Goal: Book appointment/travel/reservation

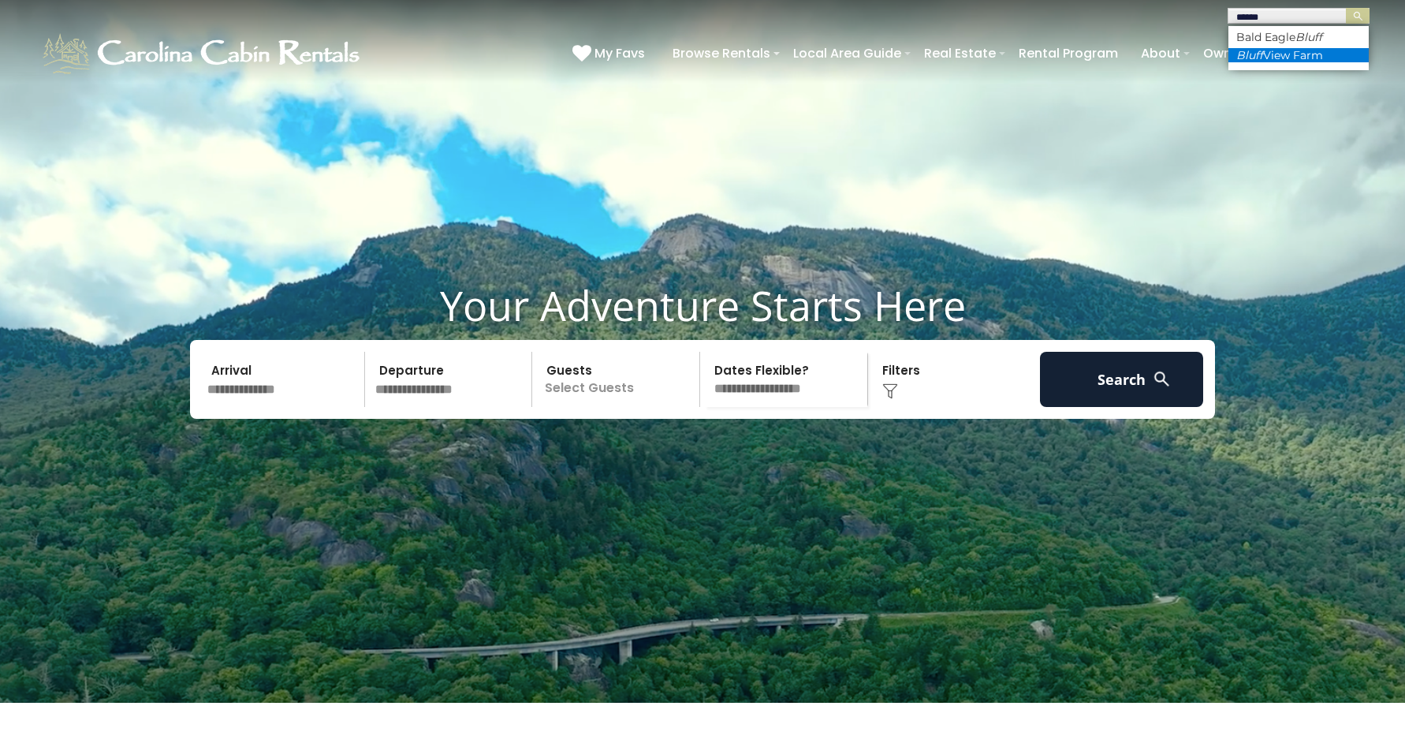
type input "*****"
click at [1287, 50] on li "[GEOGRAPHIC_DATA]" at bounding box center [1299, 55] width 140 height 14
click at [1354, 13] on img "submit" at bounding box center [1358, 16] width 12 height 12
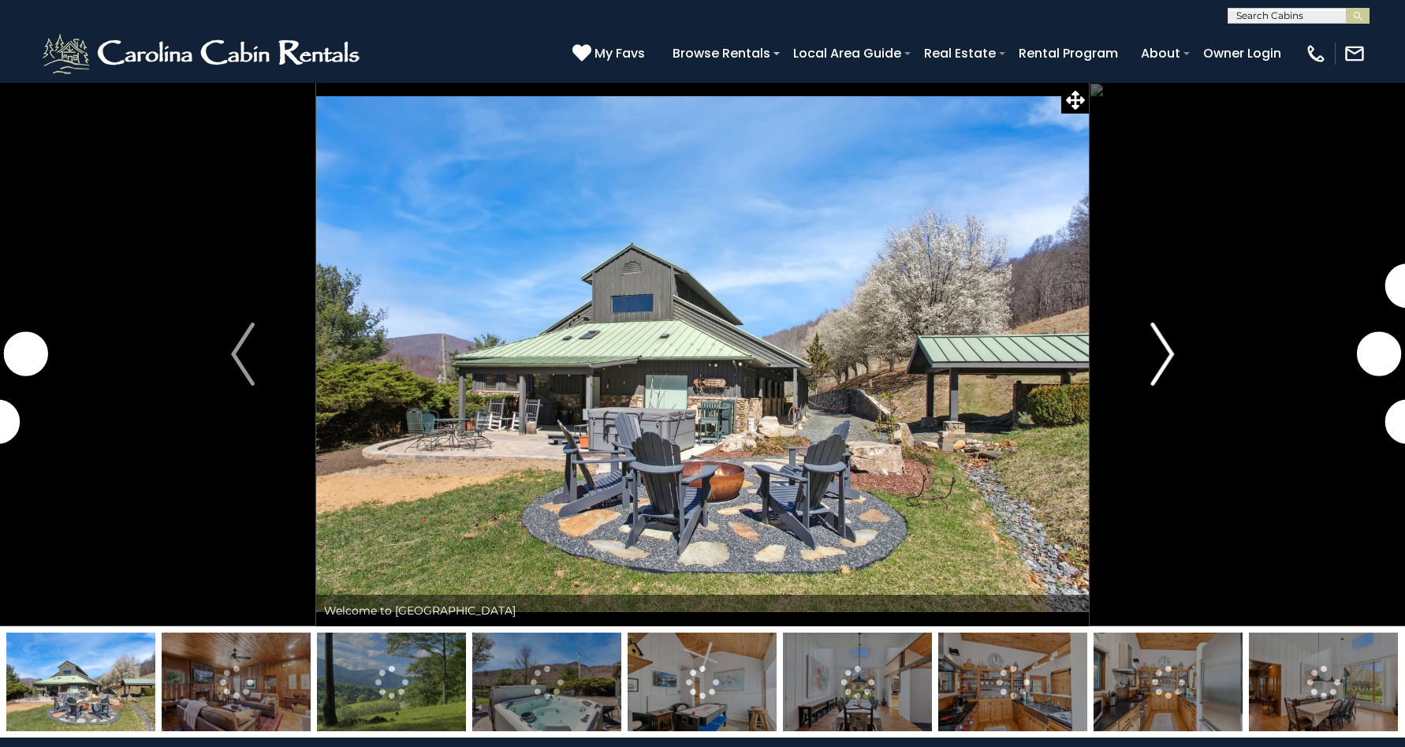
click at [1171, 356] on img "Next" at bounding box center [1163, 354] width 24 height 63
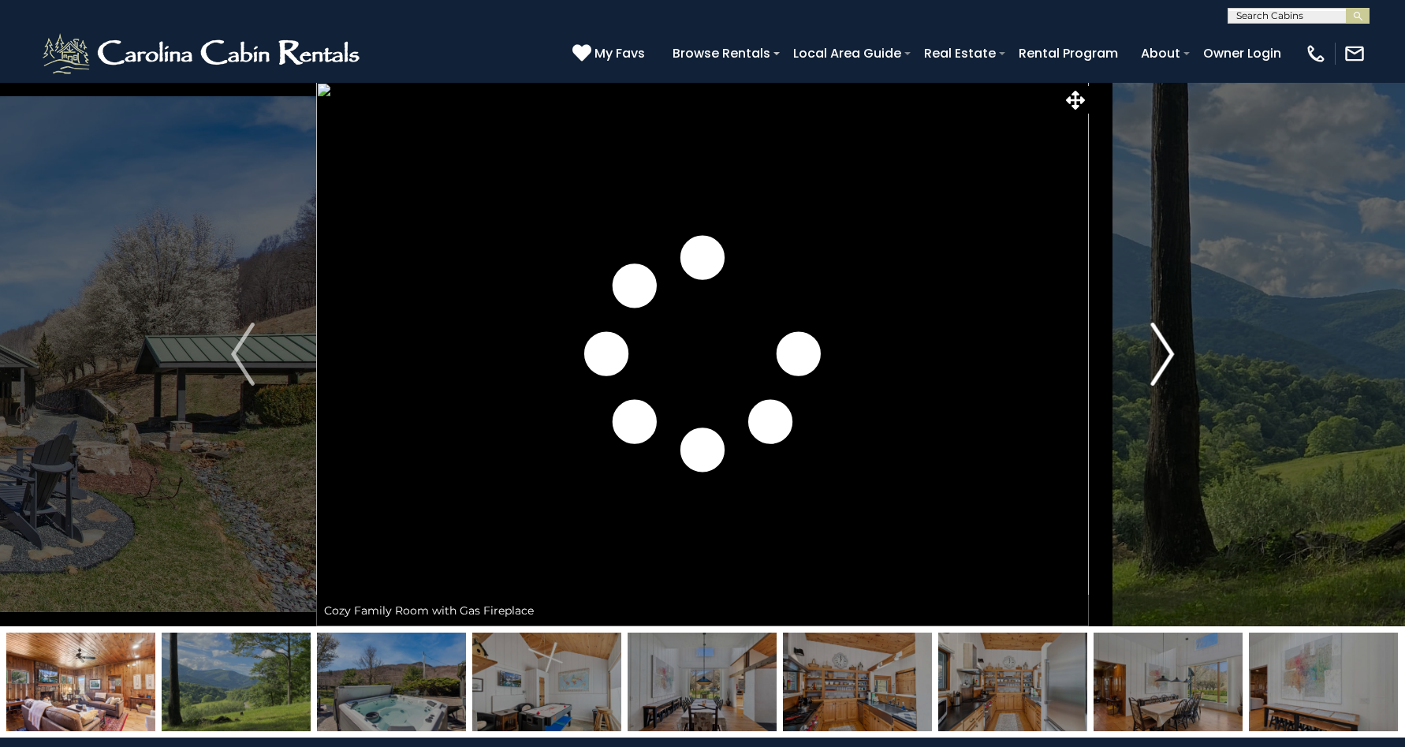
click at [1171, 356] on img "Next" at bounding box center [1163, 354] width 24 height 63
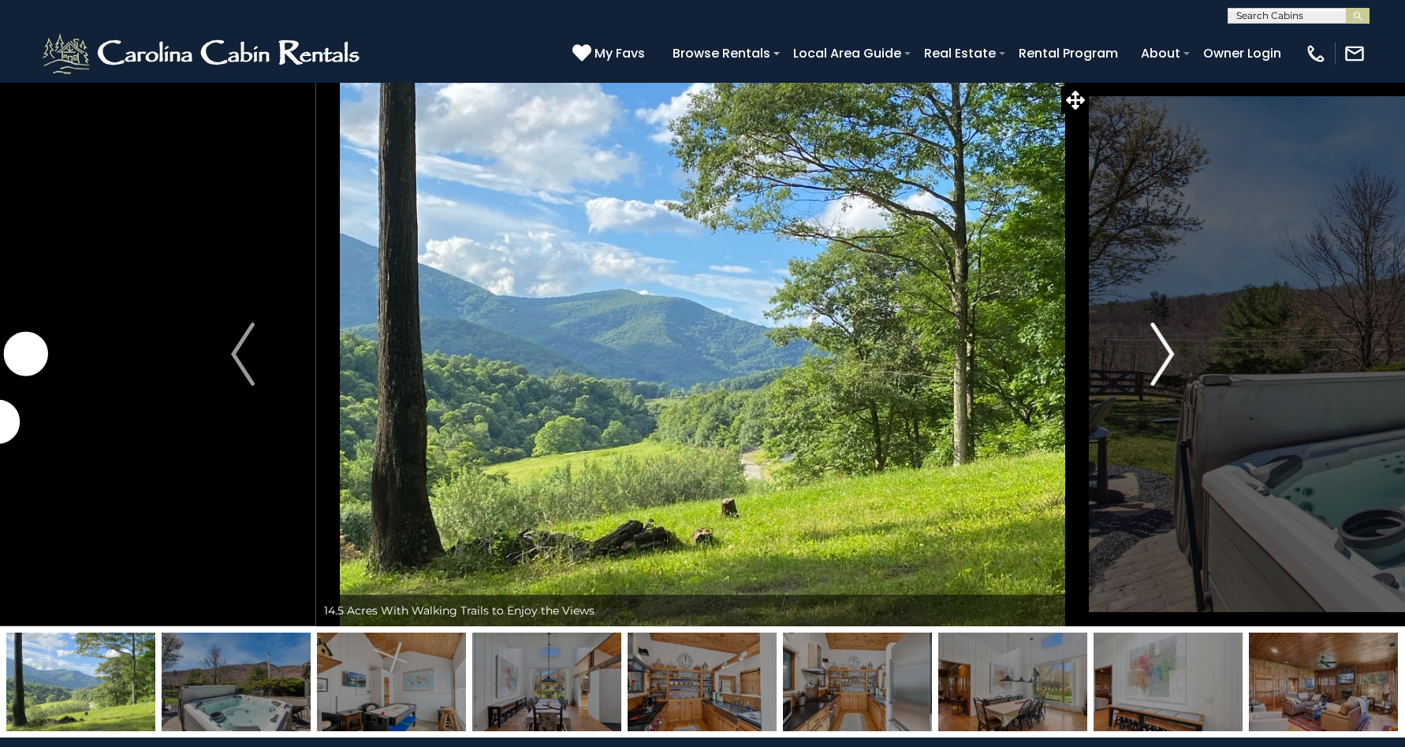
click at [1171, 356] on img "Next" at bounding box center [1163, 354] width 24 height 63
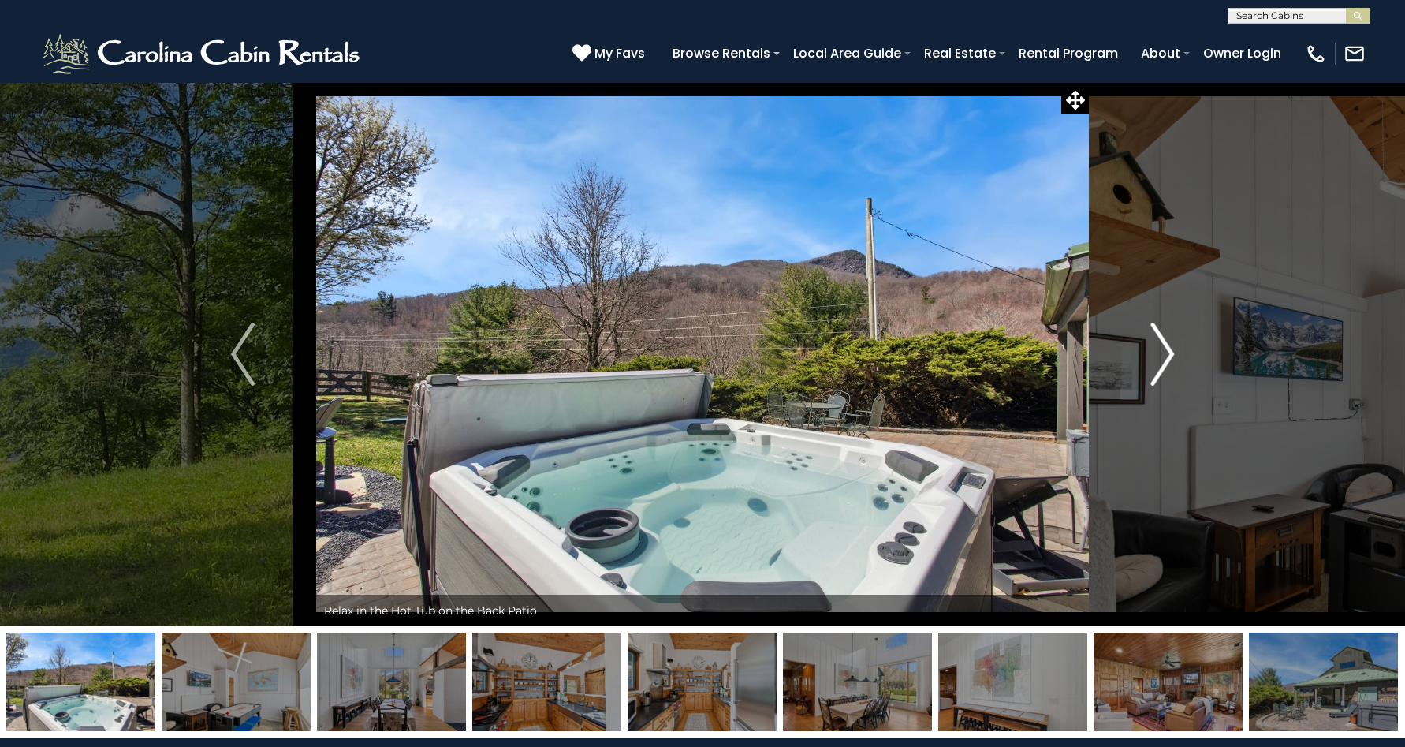
click at [1171, 356] on img "Next" at bounding box center [1163, 354] width 24 height 63
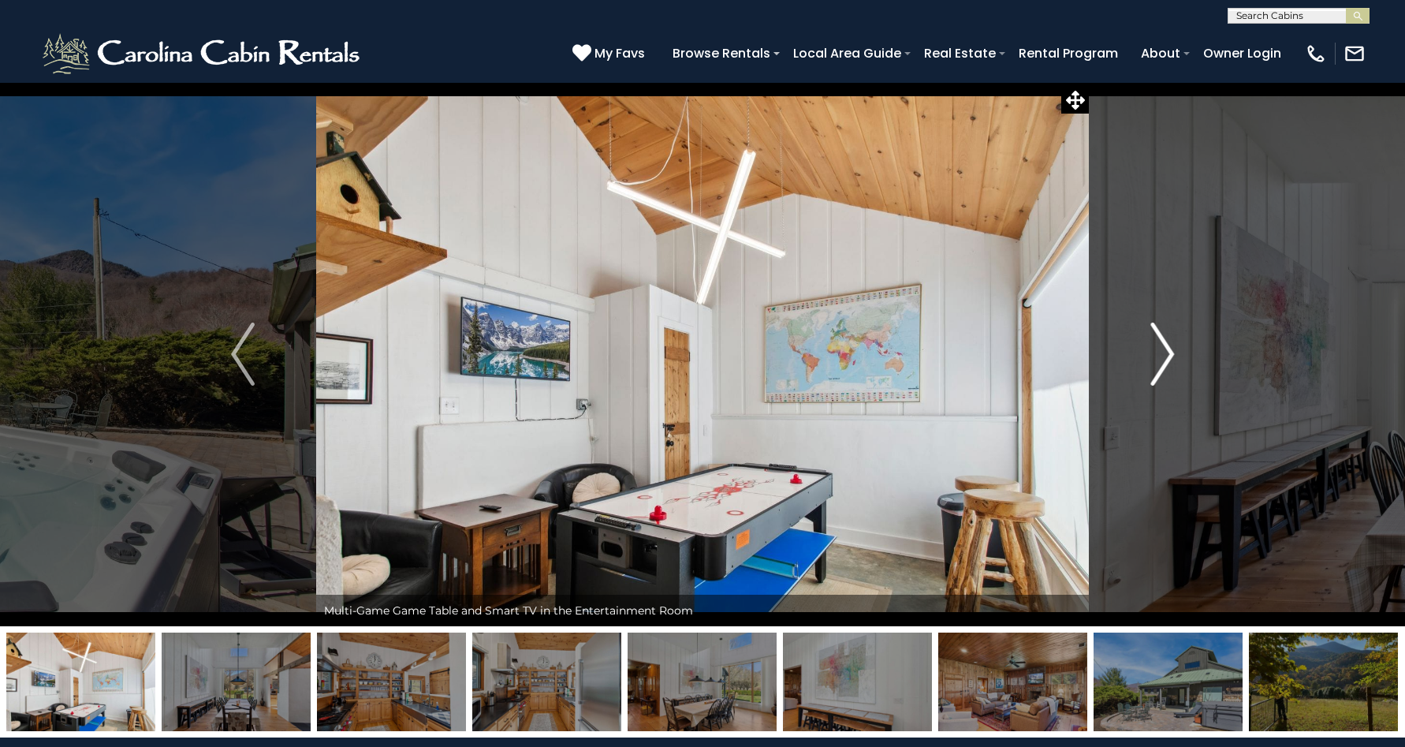
click at [1171, 356] on img "Next" at bounding box center [1163, 354] width 24 height 63
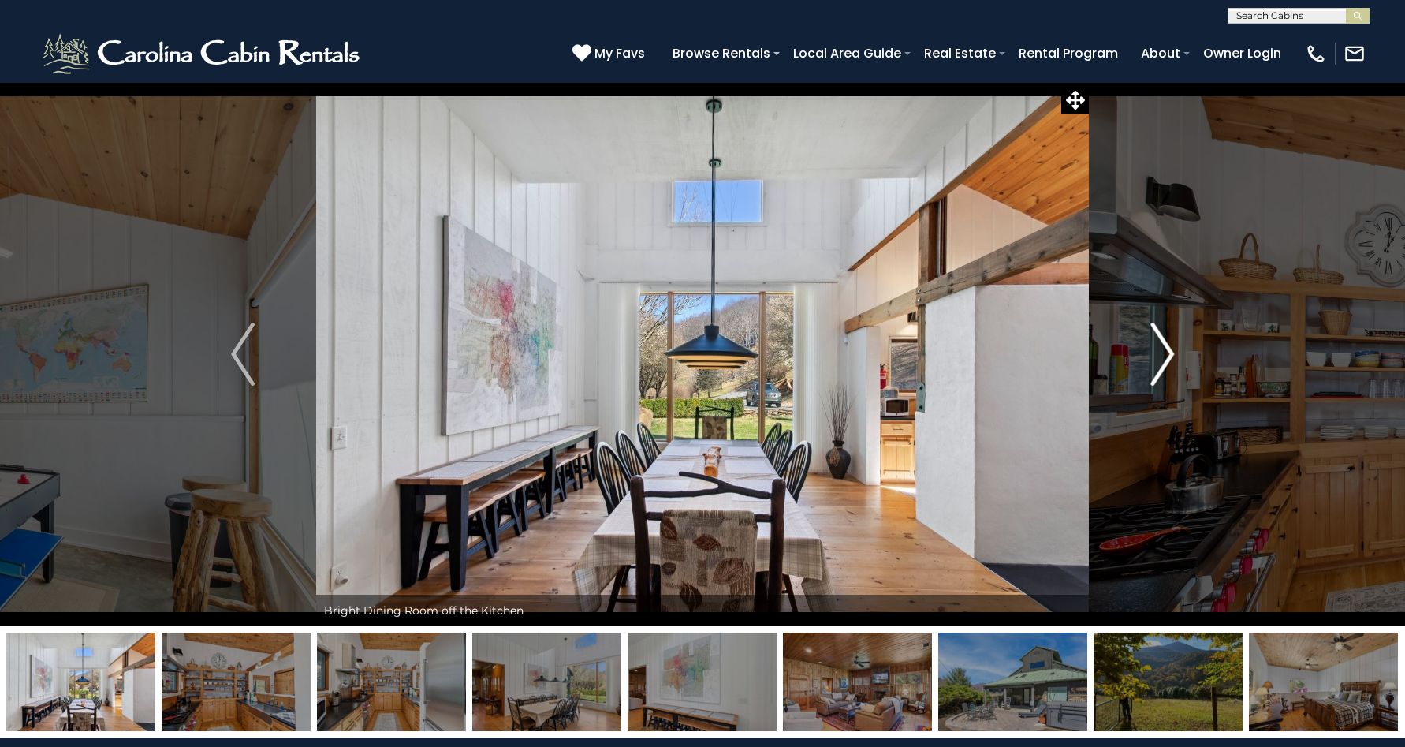
click at [1161, 349] on img "Next" at bounding box center [1163, 354] width 24 height 63
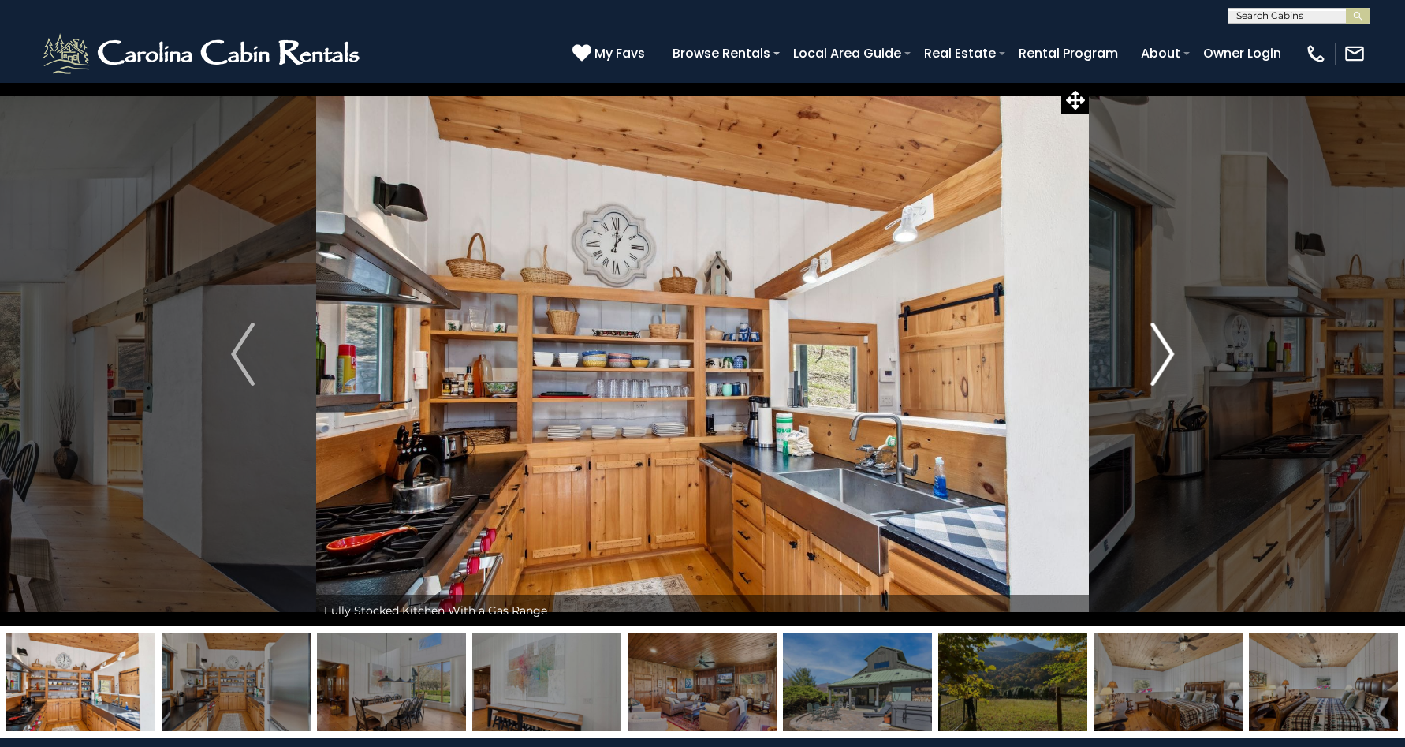
click at [1161, 349] on img "Next" at bounding box center [1163, 354] width 24 height 63
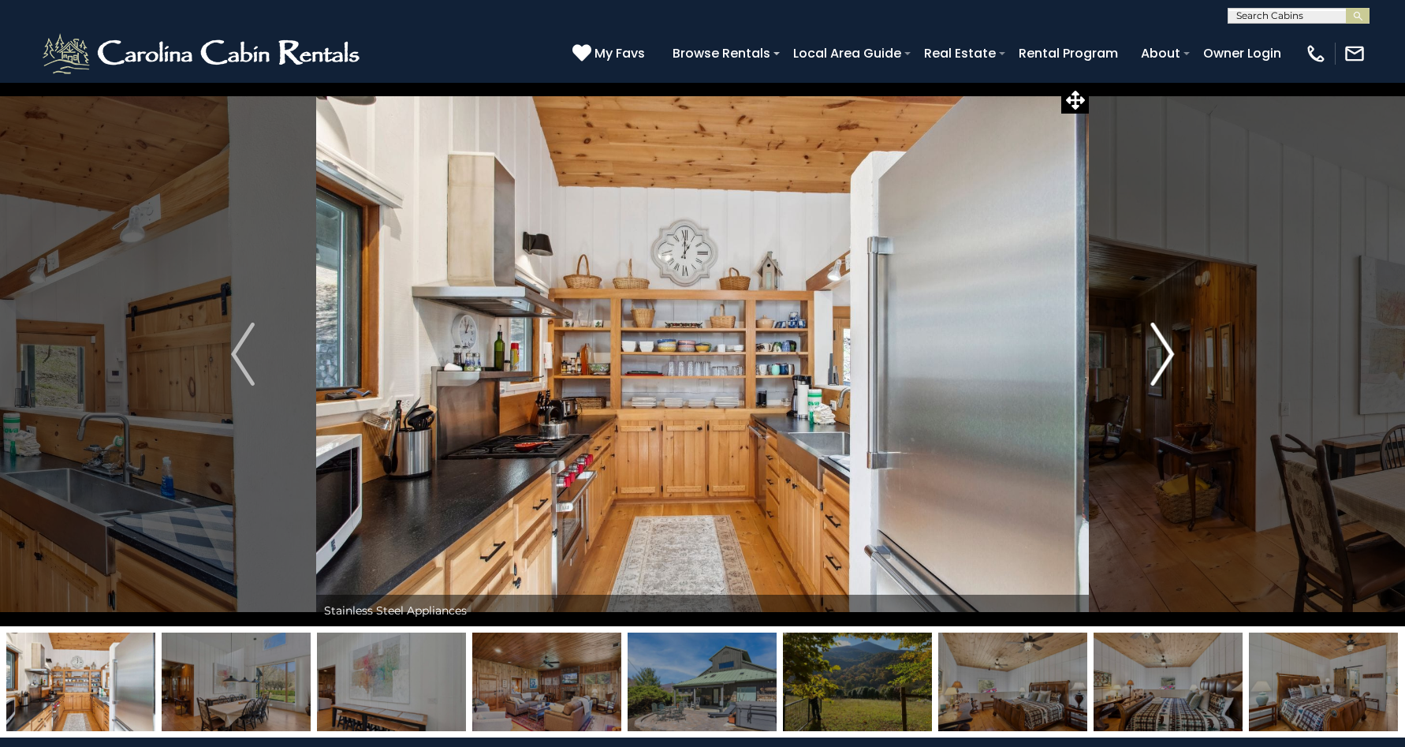
click at [1161, 349] on img "Next" at bounding box center [1163, 354] width 24 height 63
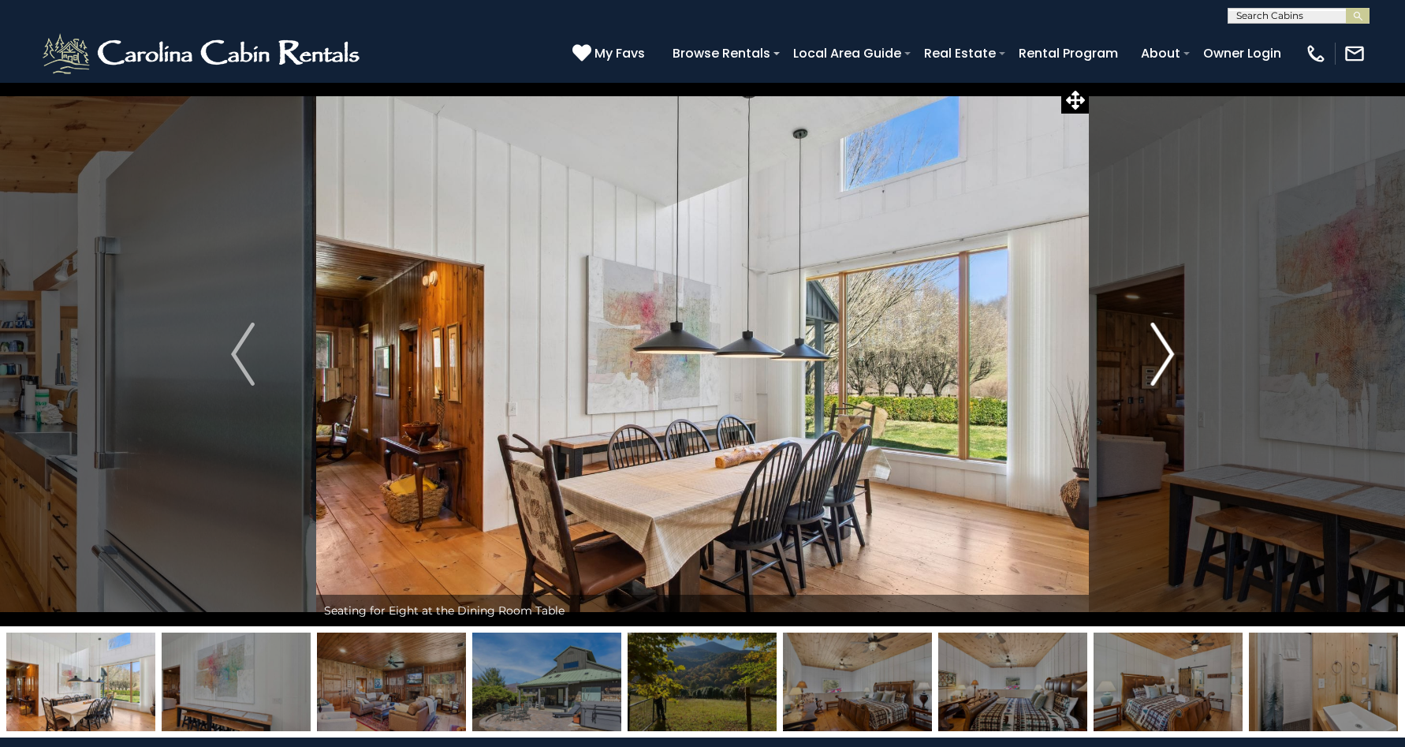
click at [1161, 349] on img "Next" at bounding box center [1163, 354] width 24 height 63
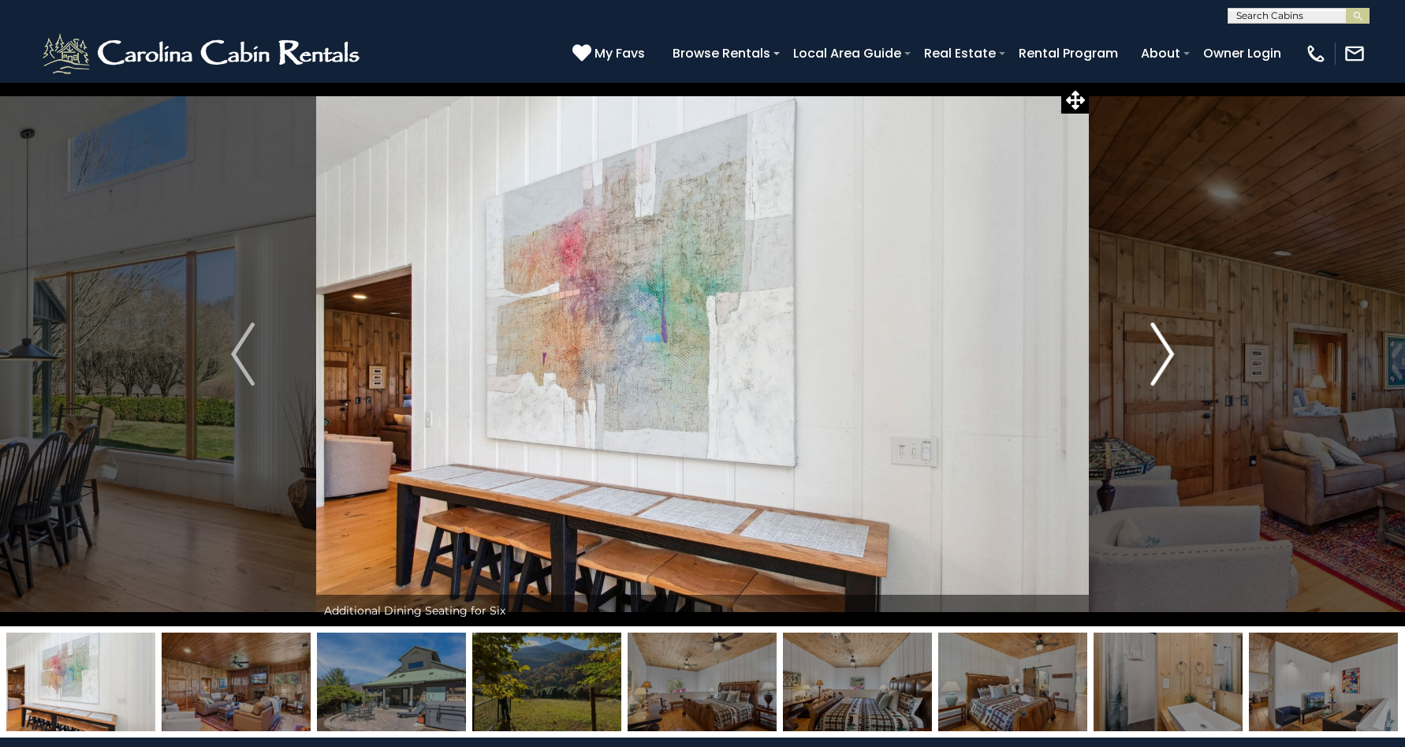
click at [1161, 349] on img "Next" at bounding box center [1163, 354] width 24 height 63
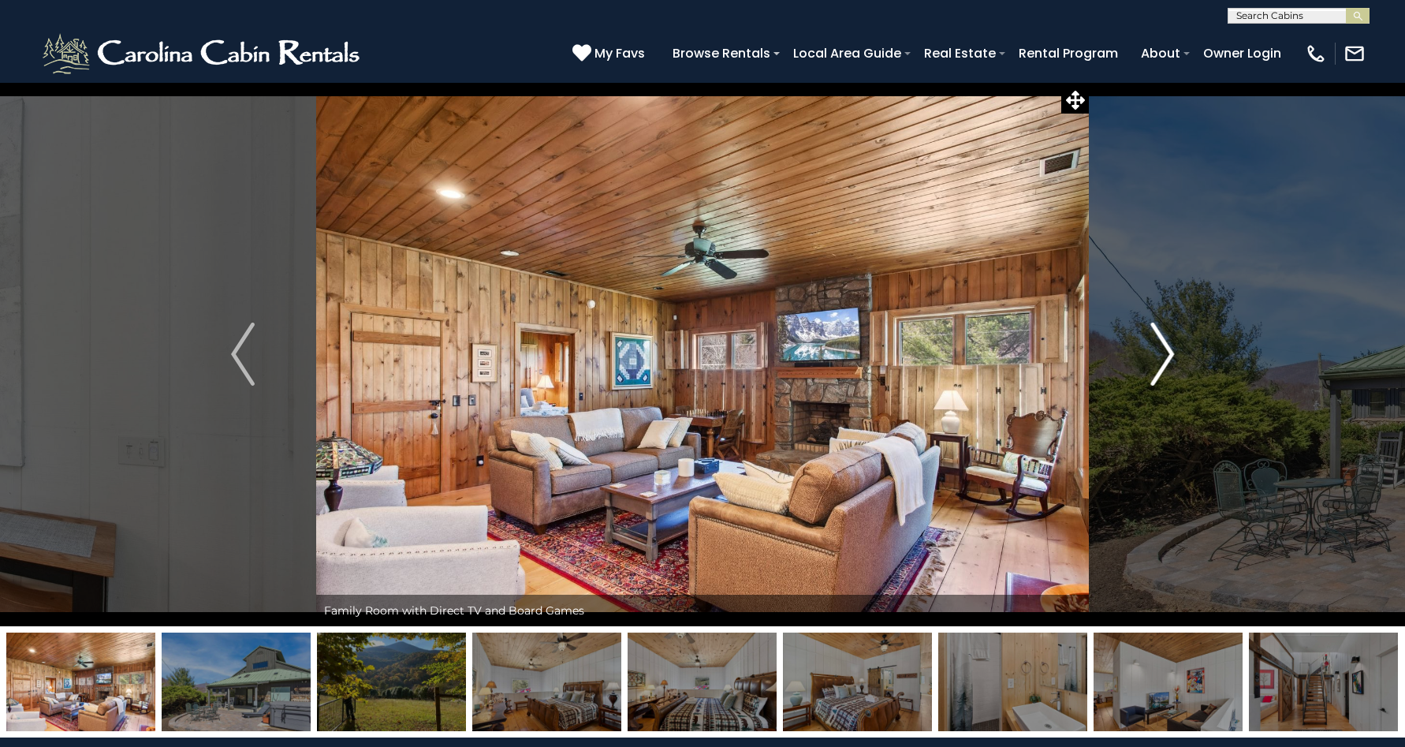
click at [1161, 349] on img "Next" at bounding box center [1163, 354] width 24 height 63
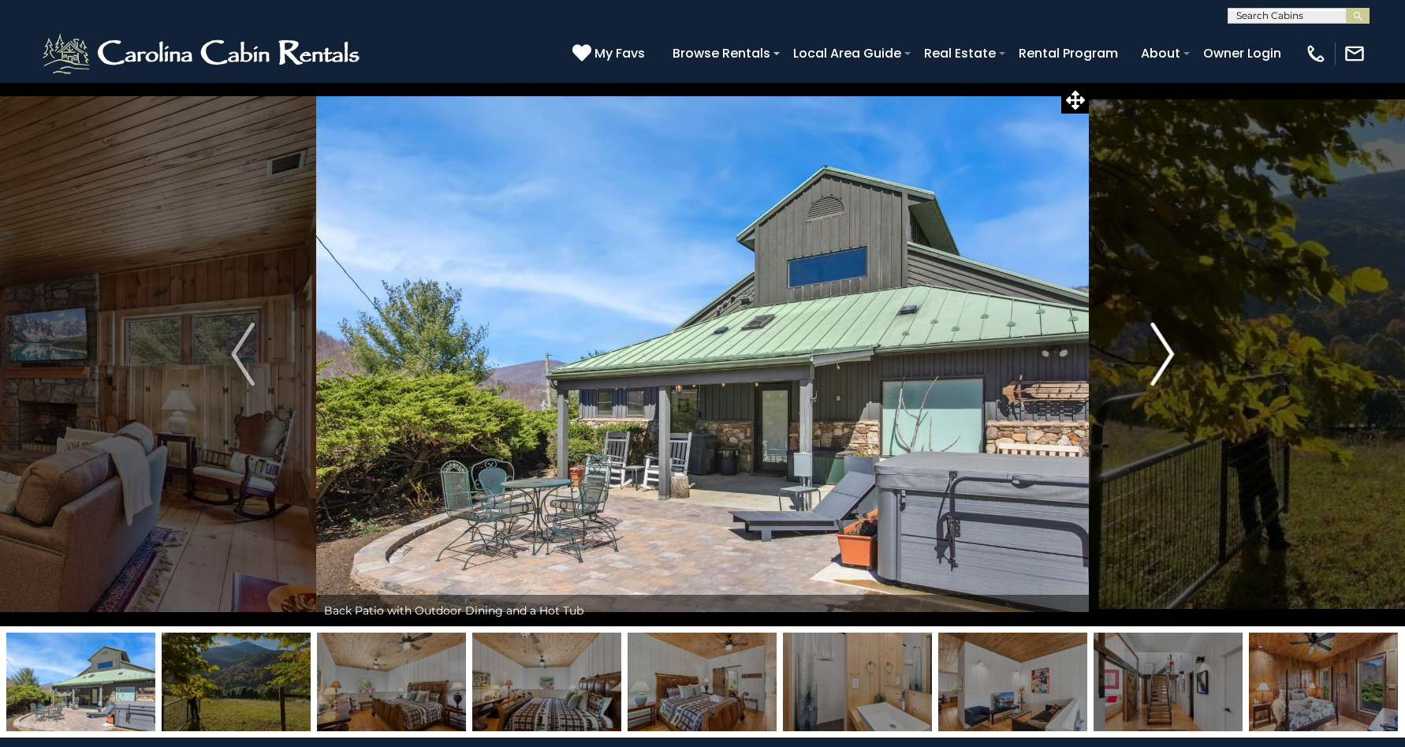
click at [1161, 349] on img "Next" at bounding box center [1163, 354] width 24 height 63
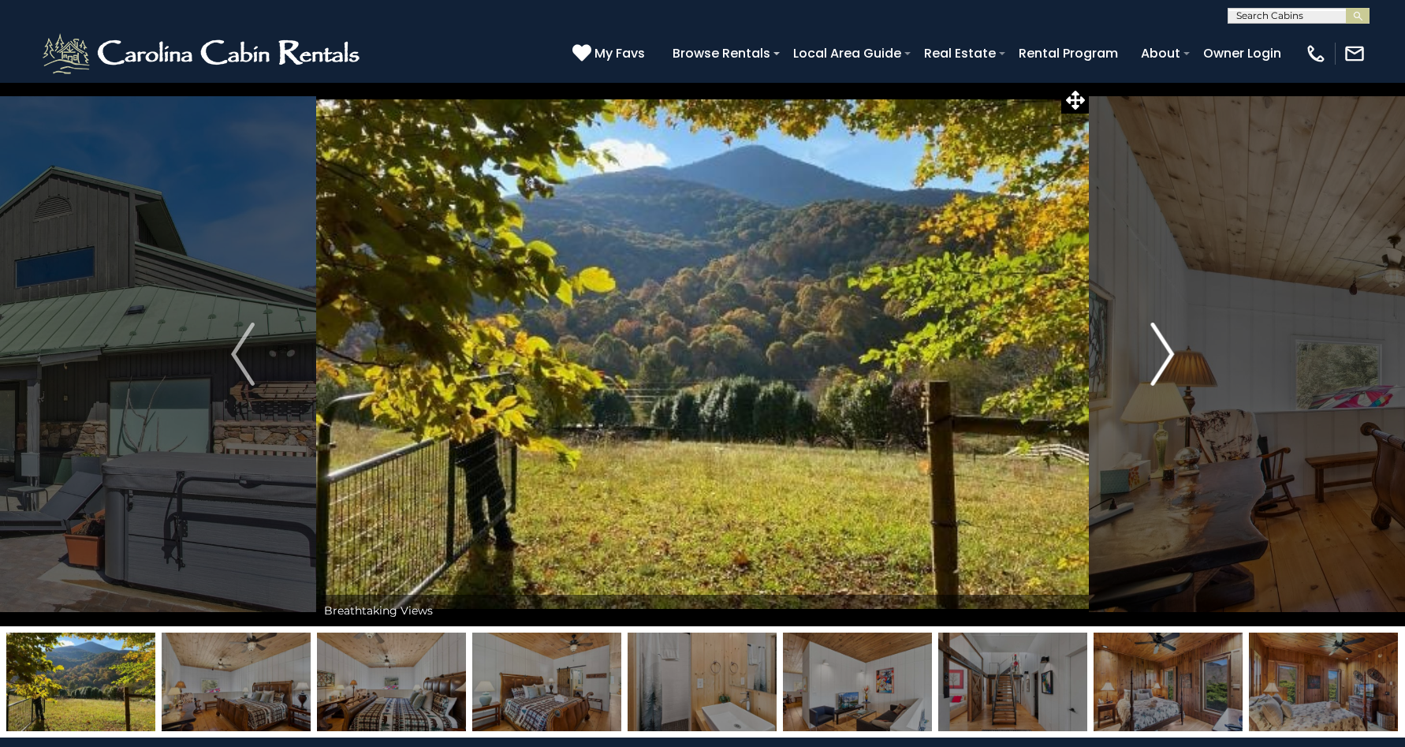
click at [1161, 349] on img "Next" at bounding box center [1163, 354] width 24 height 63
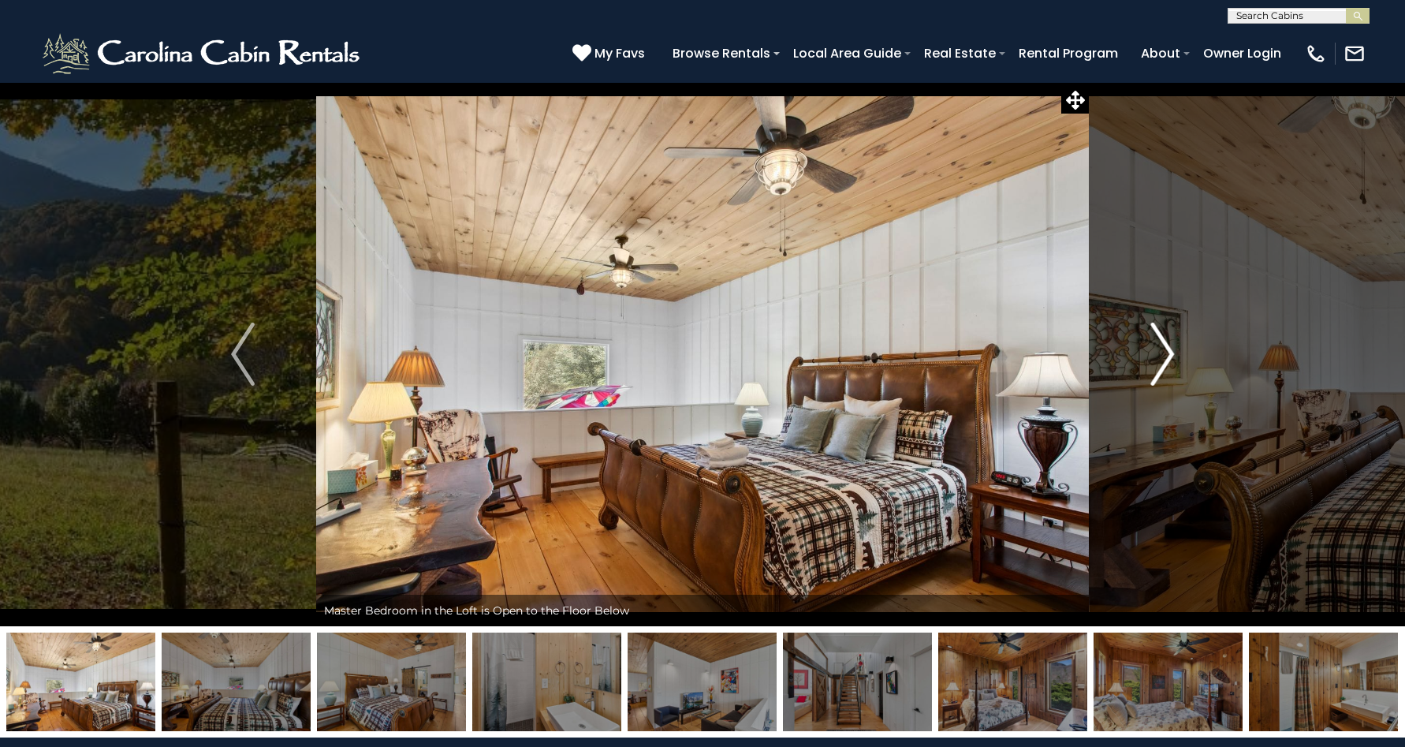
click at [1161, 349] on img "Next" at bounding box center [1163, 354] width 24 height 63
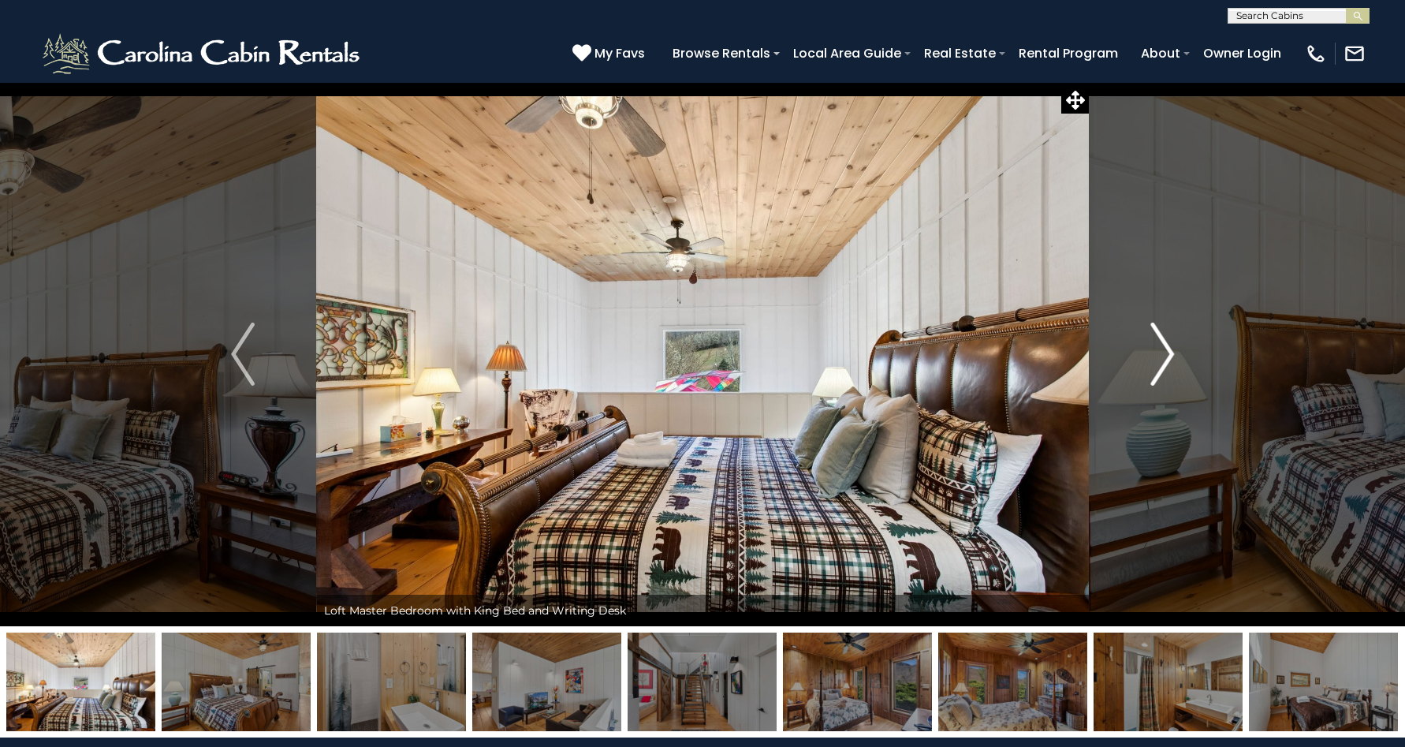
click at [1161, 349] on img "Next" at bounding box center [1163, 354] width 24 height 63
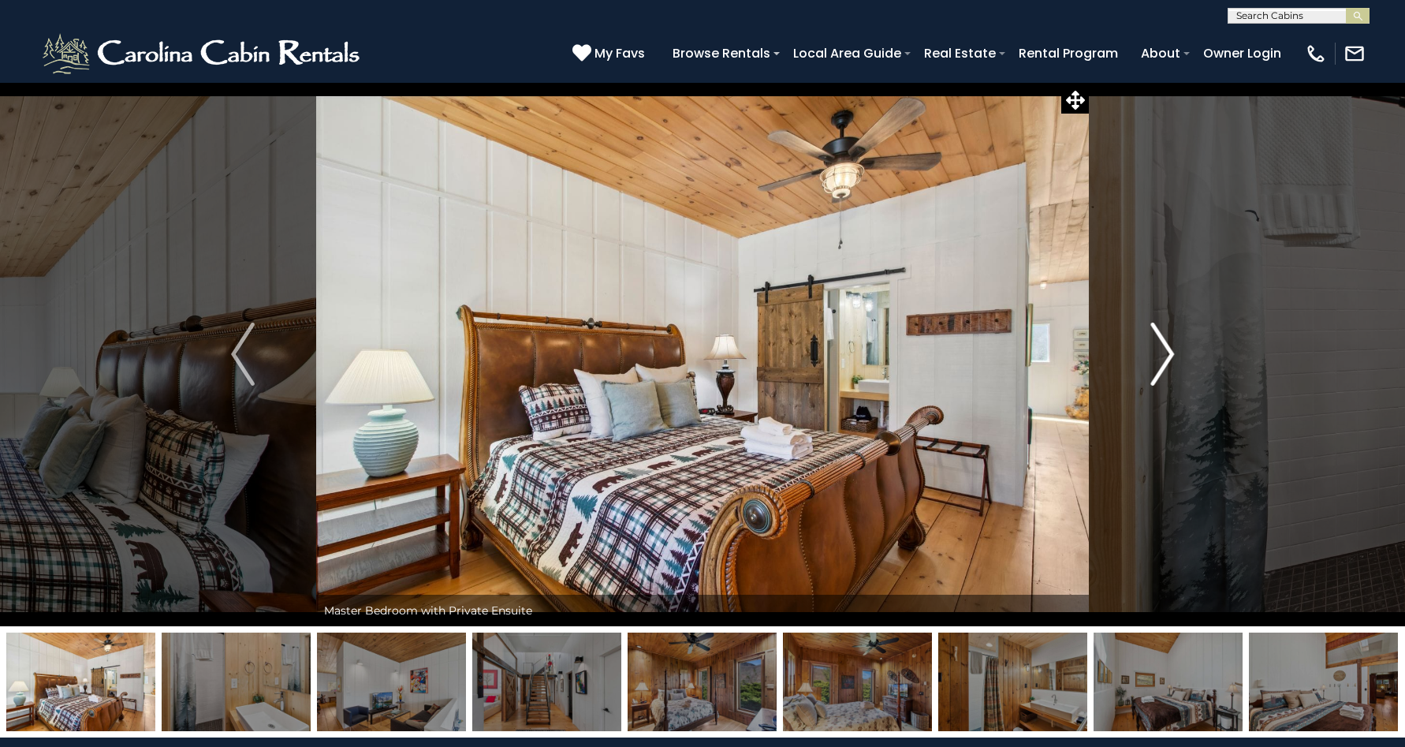
click at [1161, 349] on img "Next" at bounding box center [1163, 354] width 24 height 63
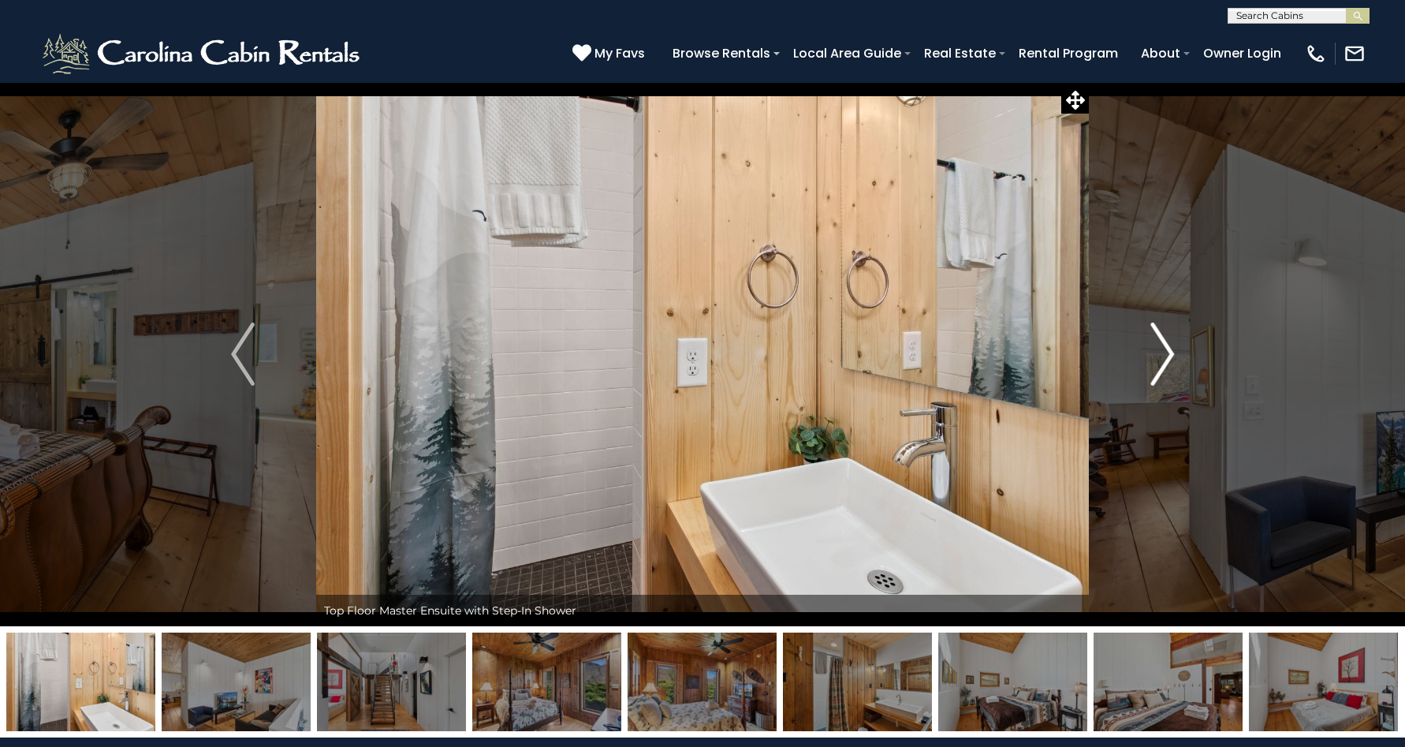
click at [1161, 349] on img "Next" at bounding box center [1163, 354] width 24 height 63
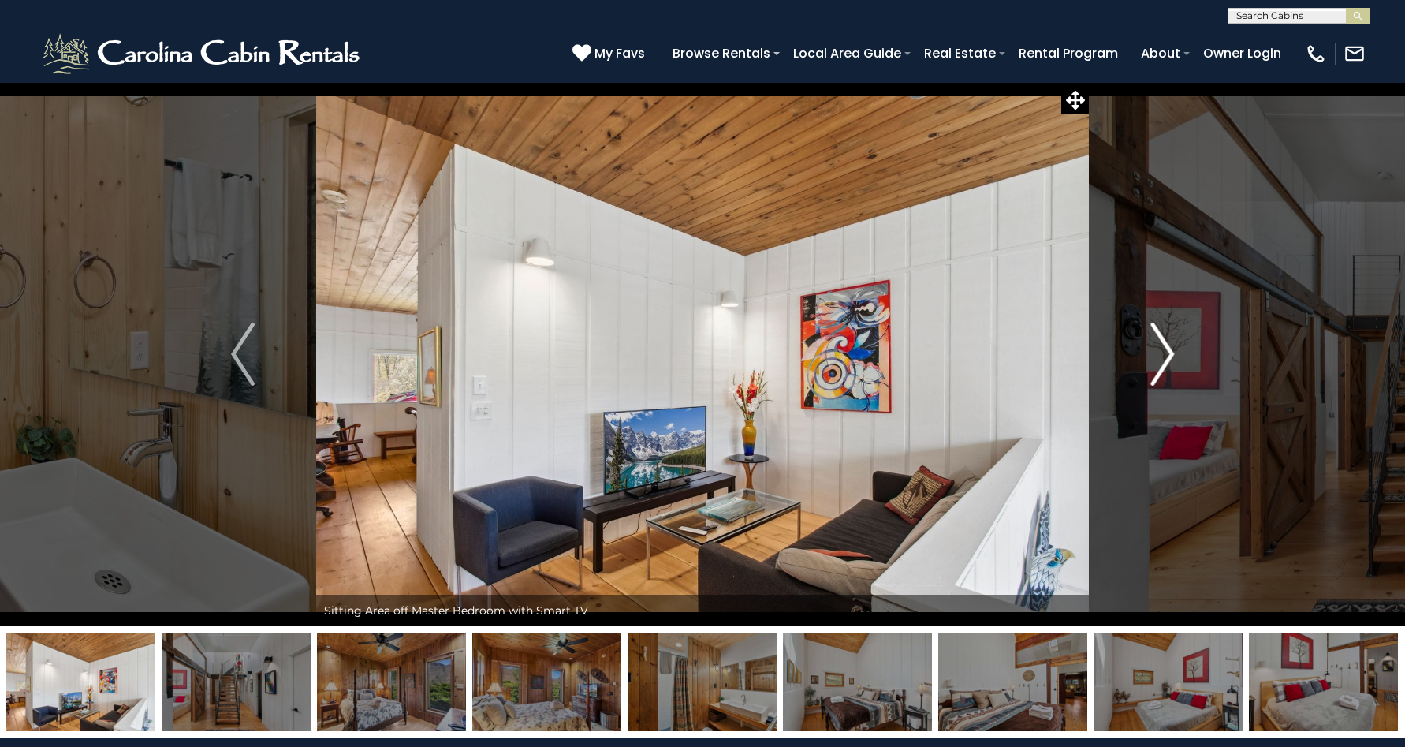
click at [1161, 349] on img "Next" at bounding box center [1163, 354] width 24 height 63
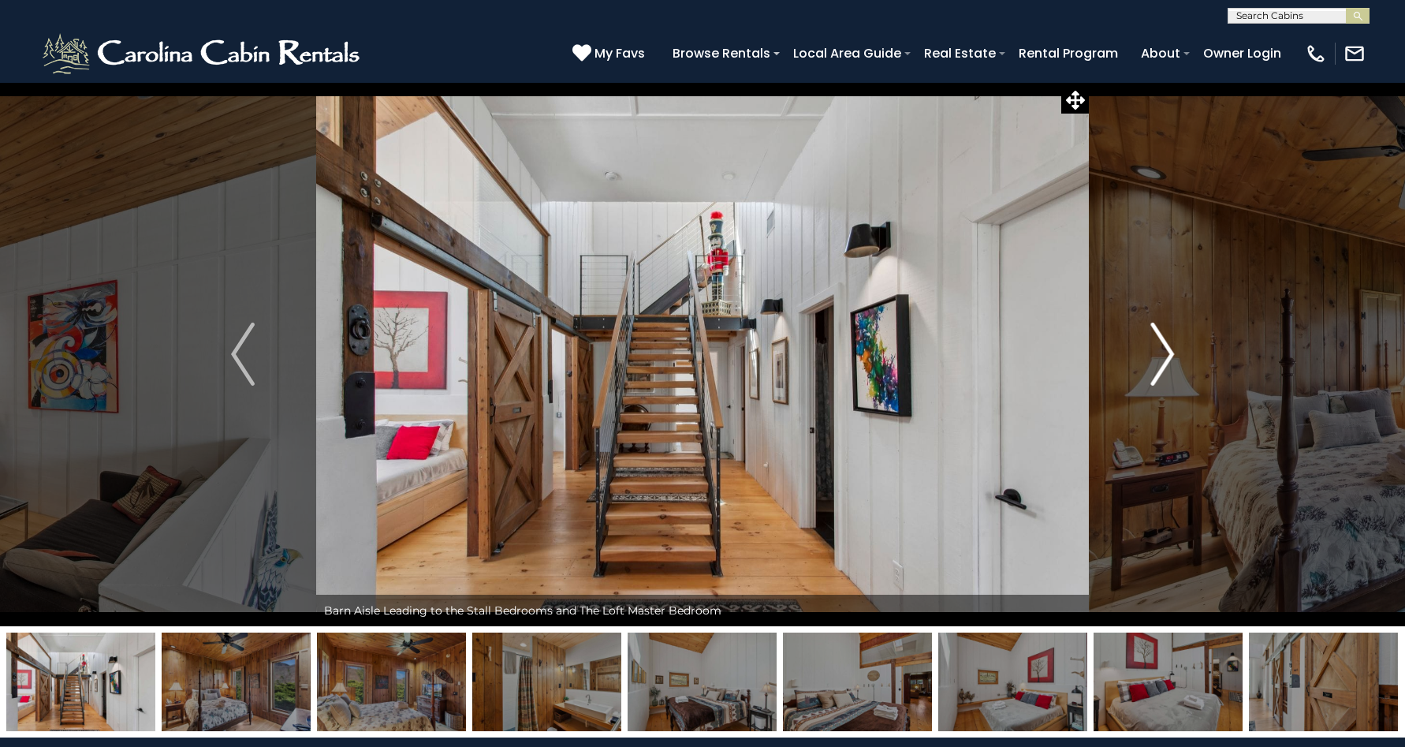
click at [1157, 355] on img "Next" at bounding box center [1163, 354] width 24 height 63
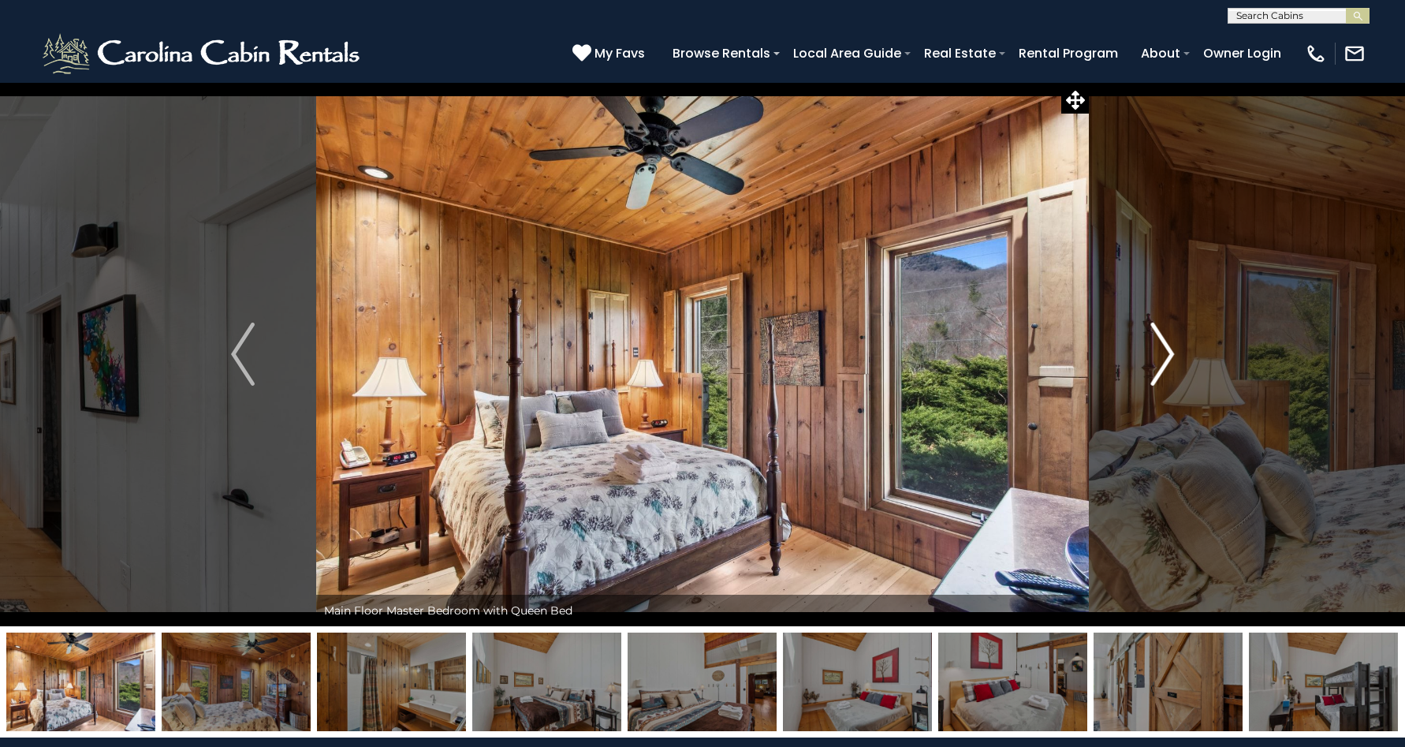
click at [1172, 350] on img "Next" at bounding box center [1163, 354] width 24 height 63
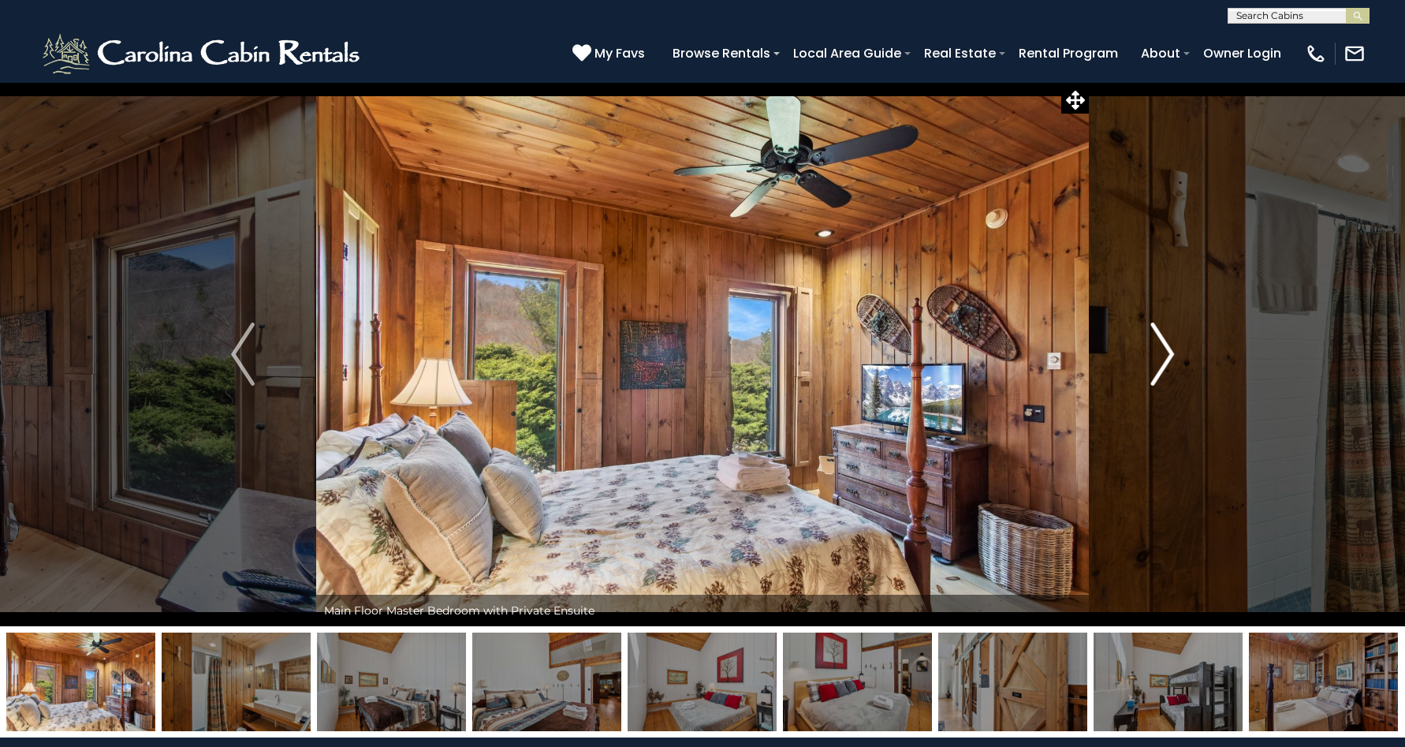
click at [1172, 350] on img "Next" at bounding box center [1163, 354] width 24 height 63
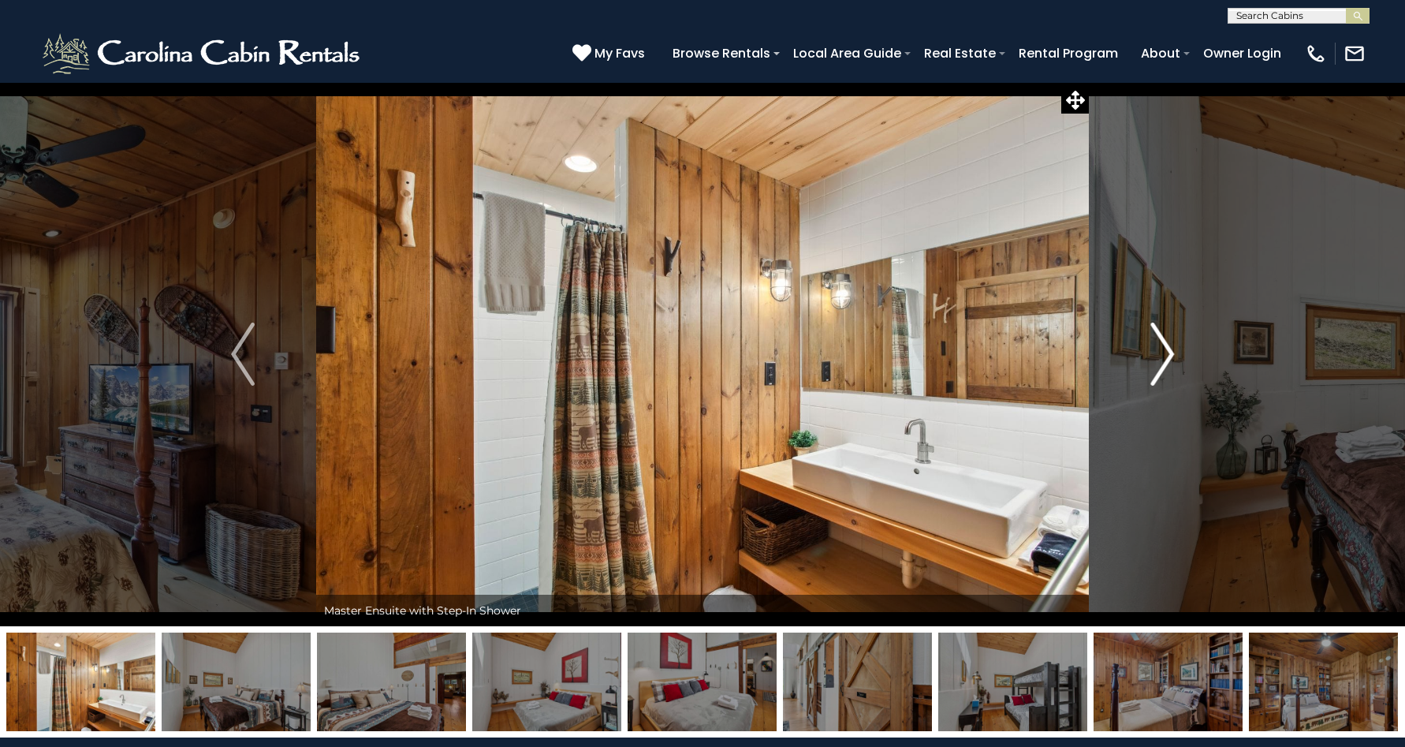
click at [1172, 350] on img "Next" at bounding box center [1163, 354] width 24 height 63
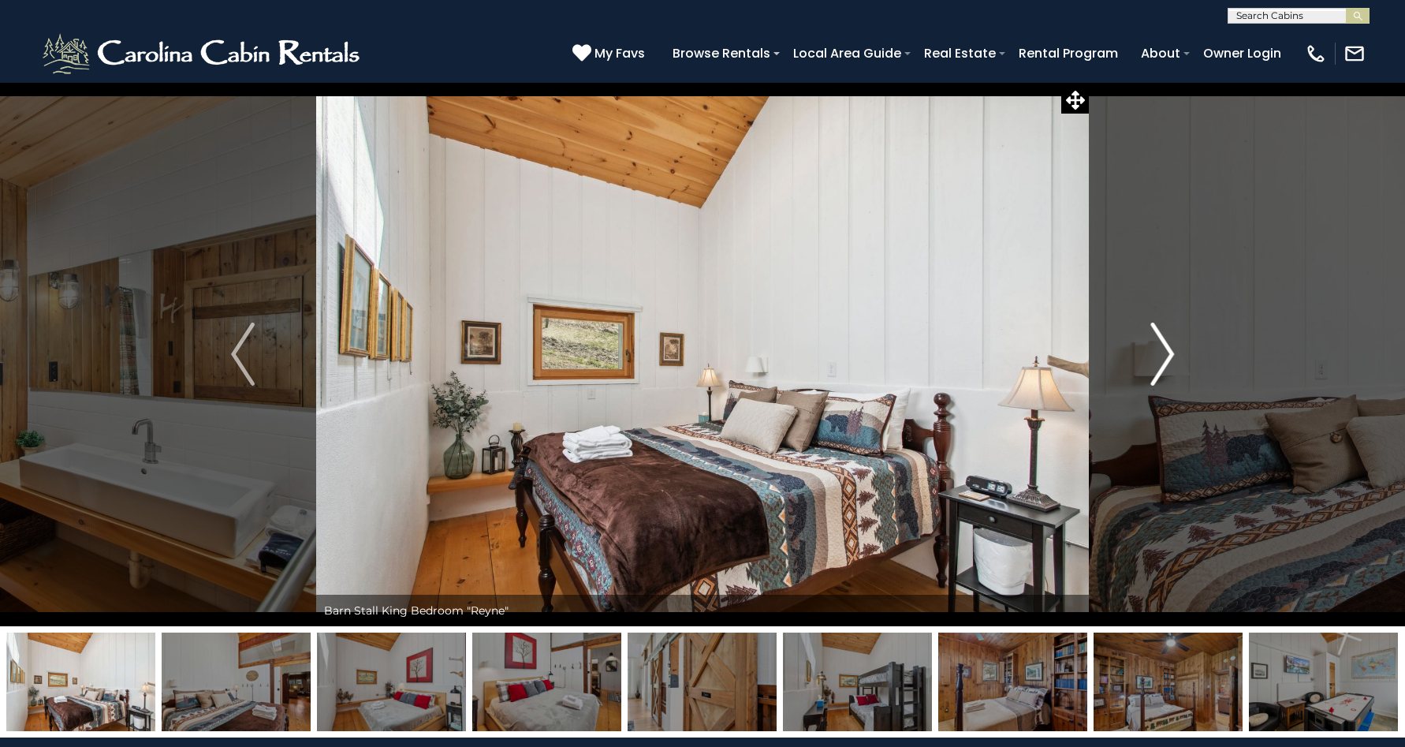
click at [1172, 350] on img "Next" at bounding box center [1163, 354] width 24 height 63
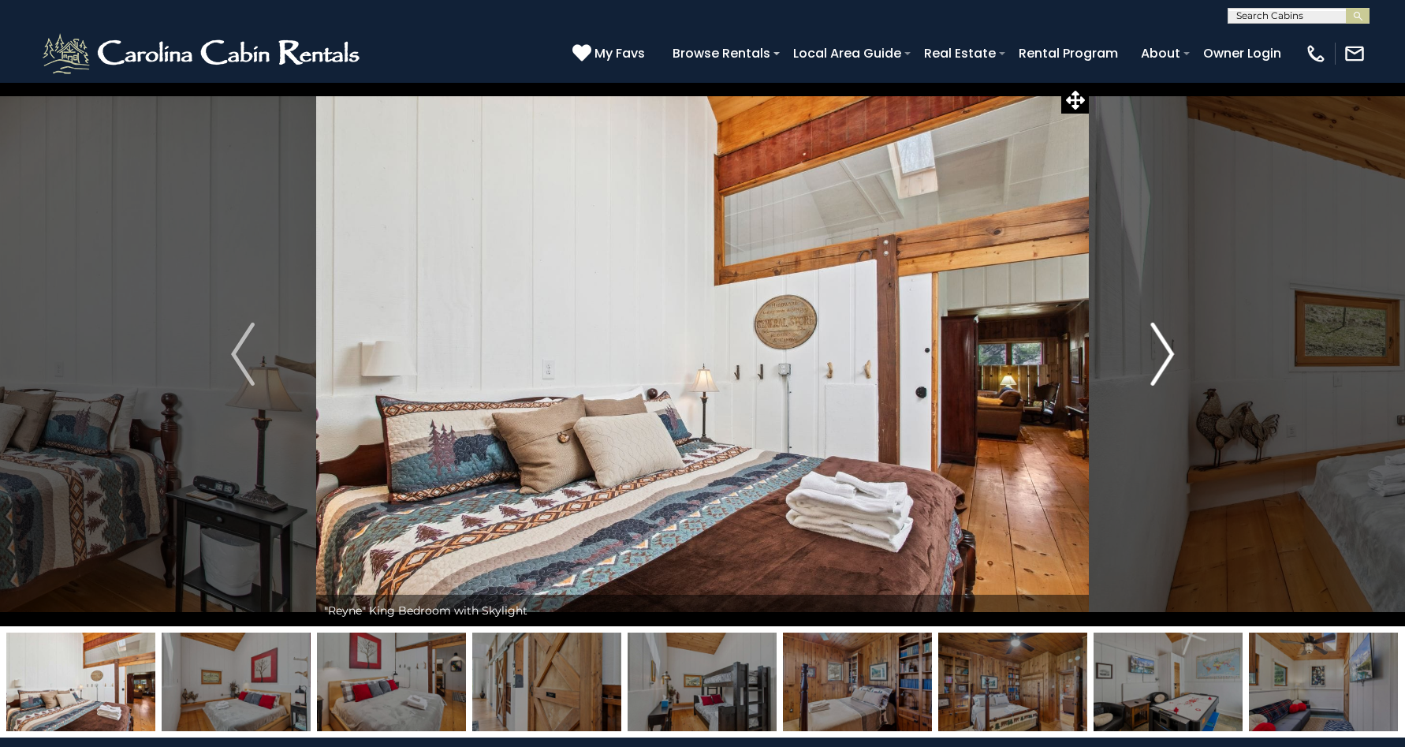
click at [1172, 350] on img "Next" at bounding box center [1163, 354] width 24 height 63
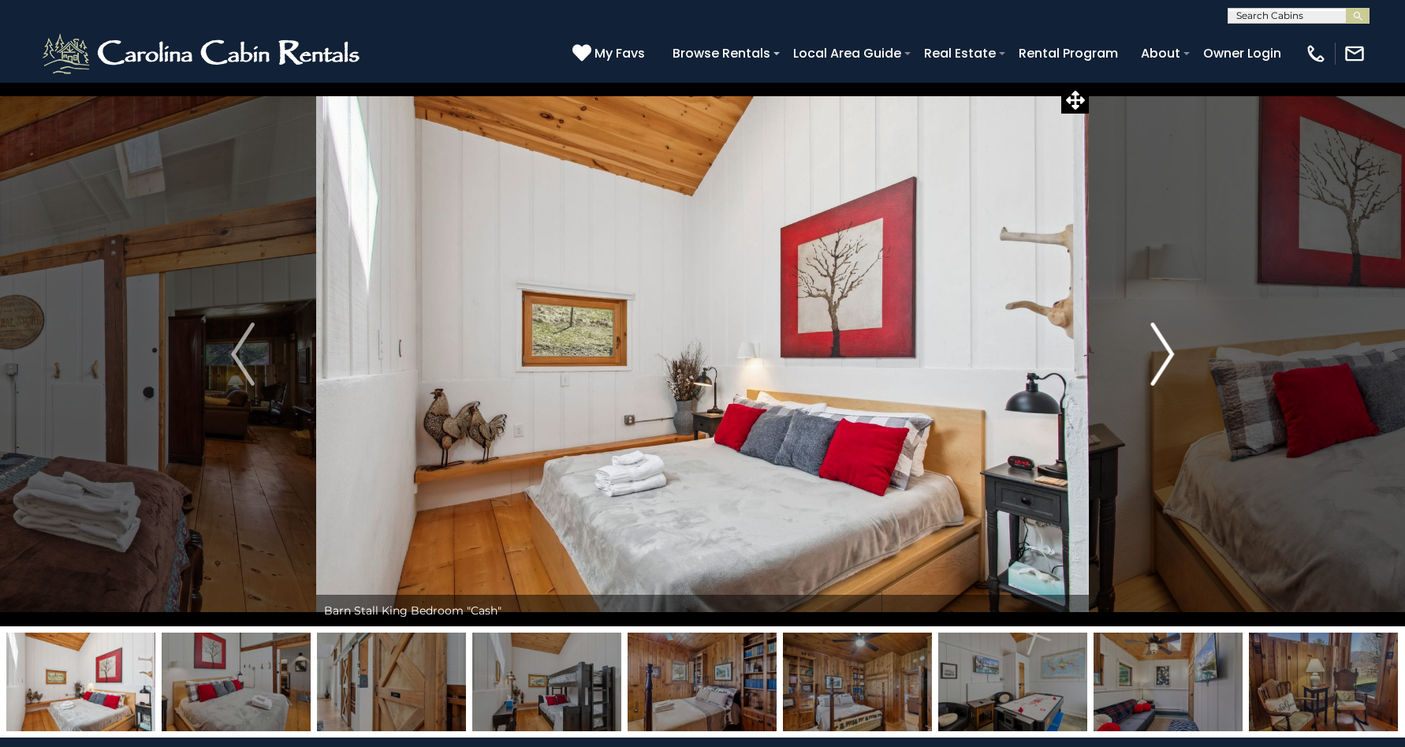
click at [1172, 350] on img "Next" at bounding box center [1163, 354] width 24 height 63
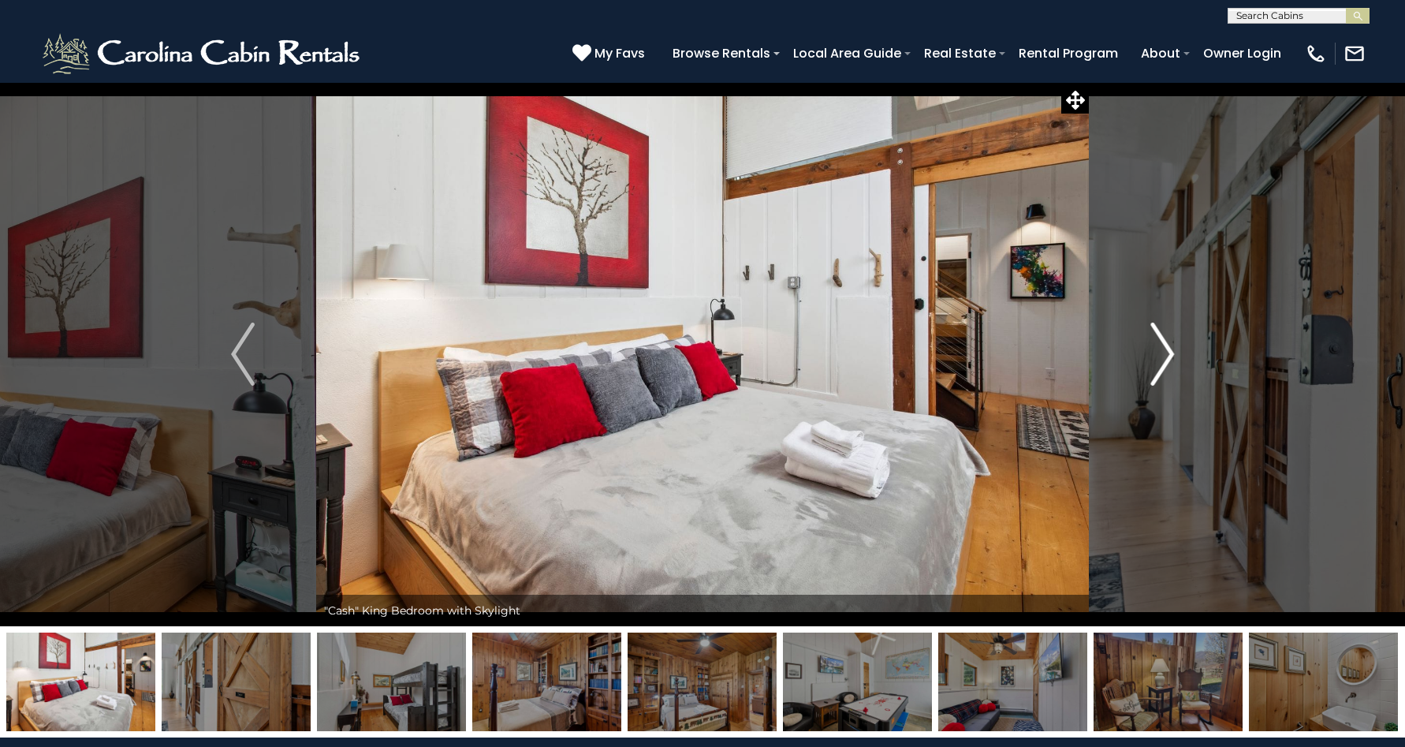
click at [1172, 350] on img "Next" at bounding box center [1163, 354] width 24 height 63
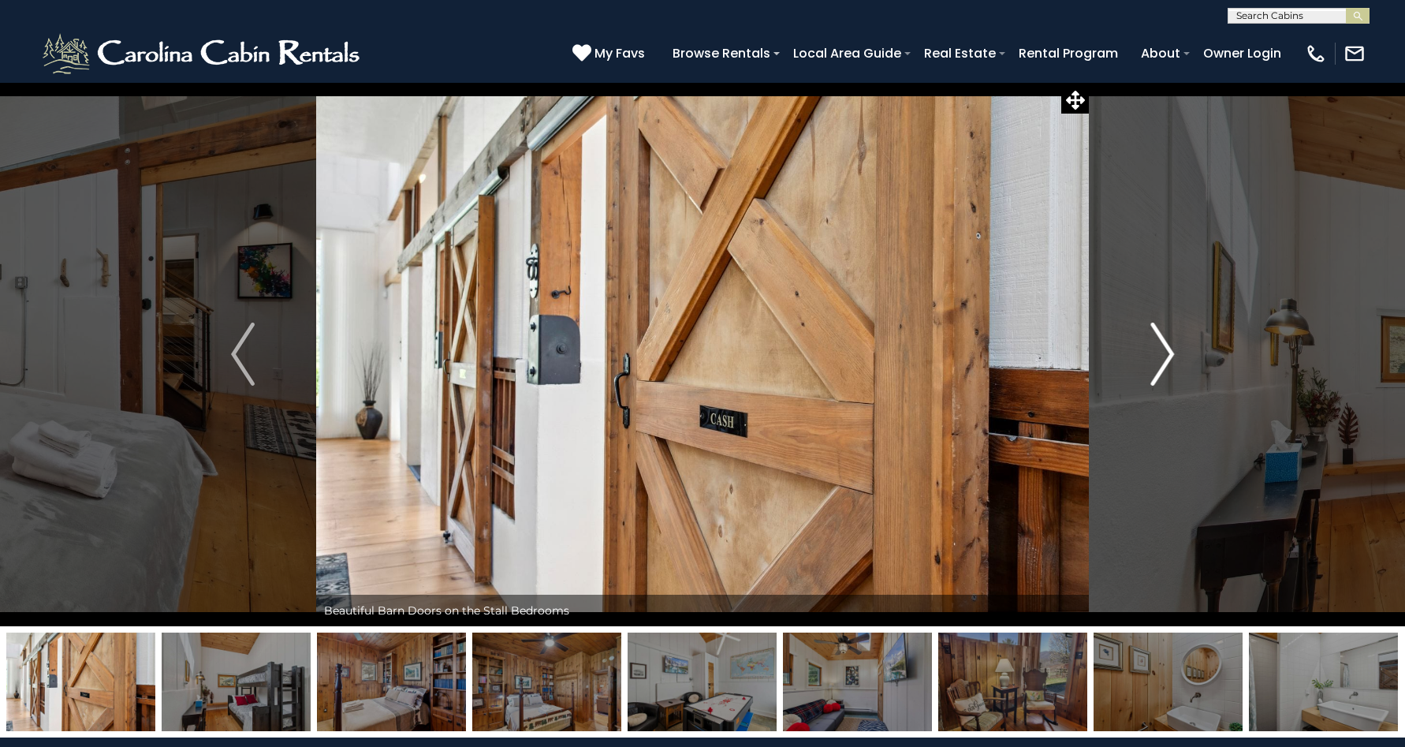
click at [1172, 350] on img "Next" at bounding box center [1163, 354] width 24 height 63
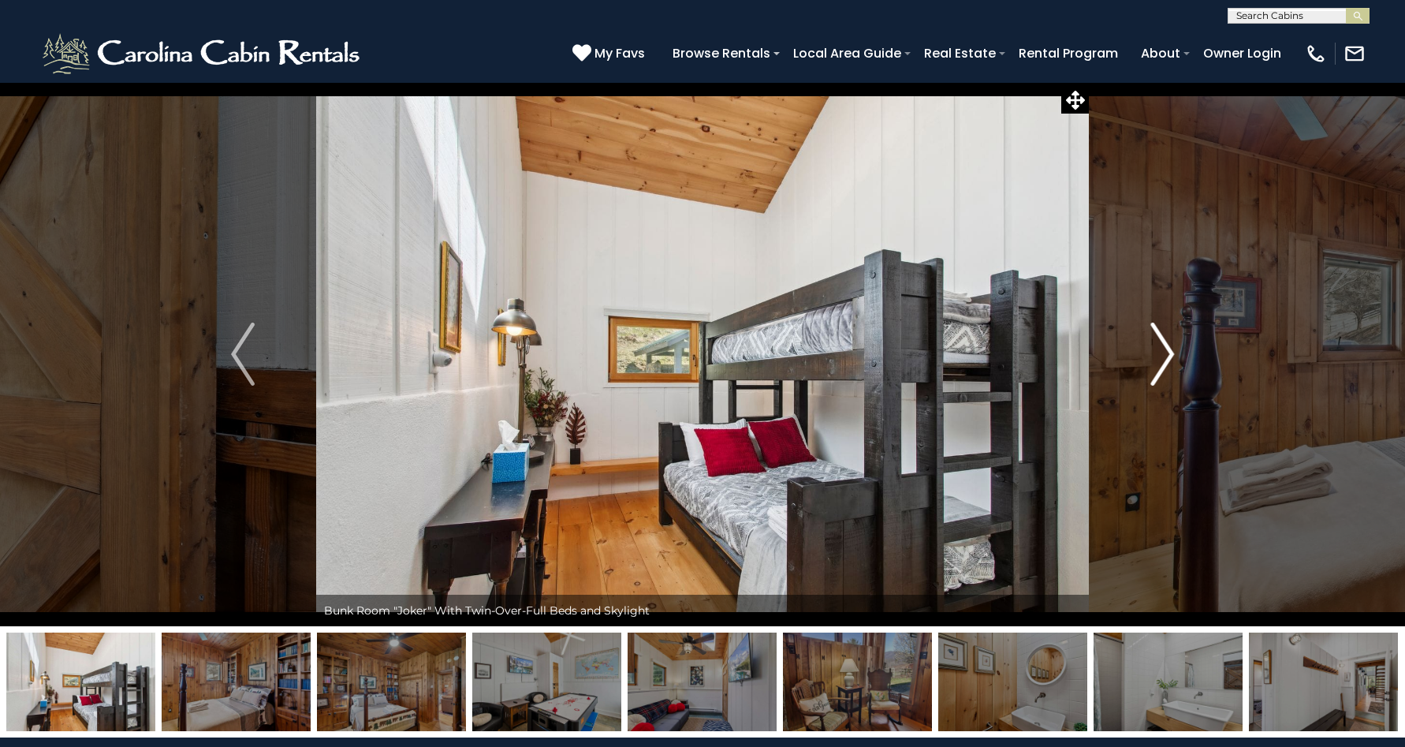
click at [1172, 350] on img "Next" at bounding box center [1163, 354] width 24 height 63
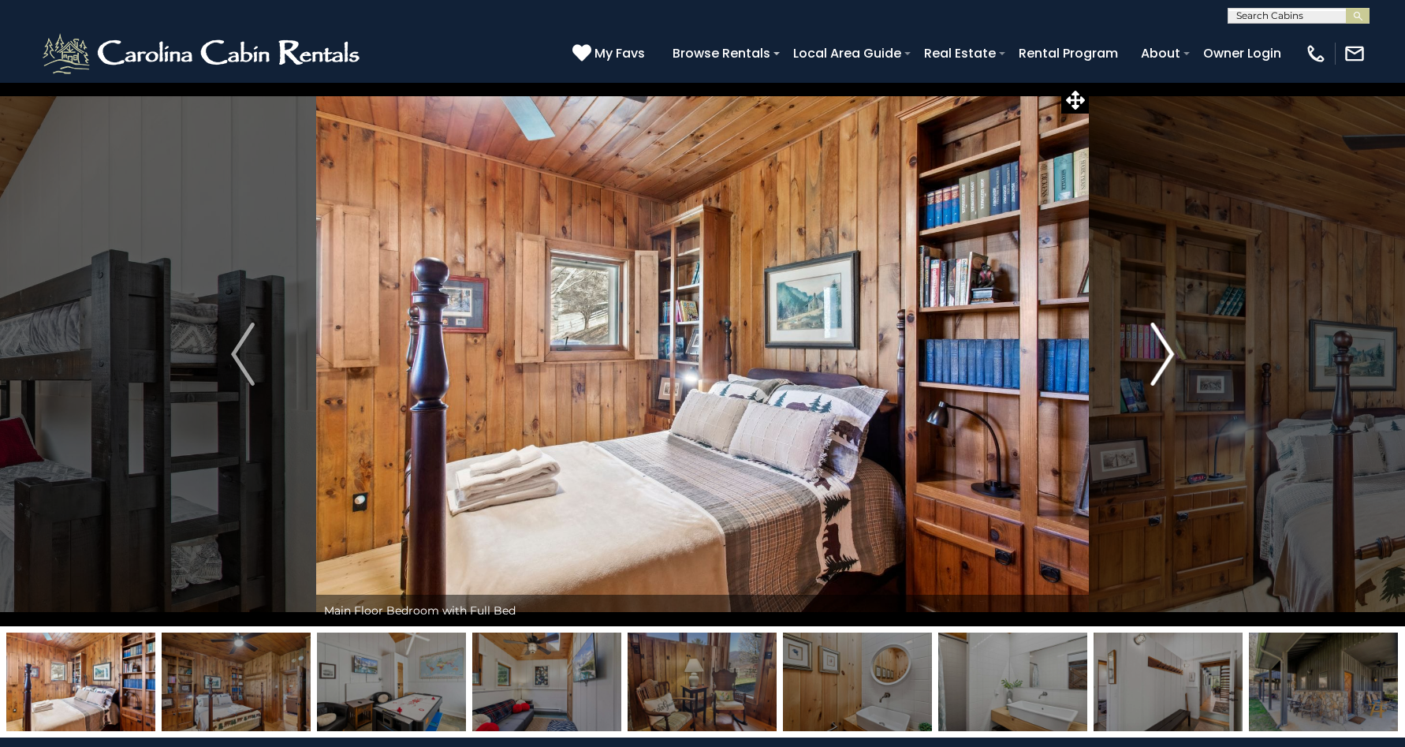
click at [1172, 350] on img "Next" at bounding box center [1163, 354] width 24 height 63
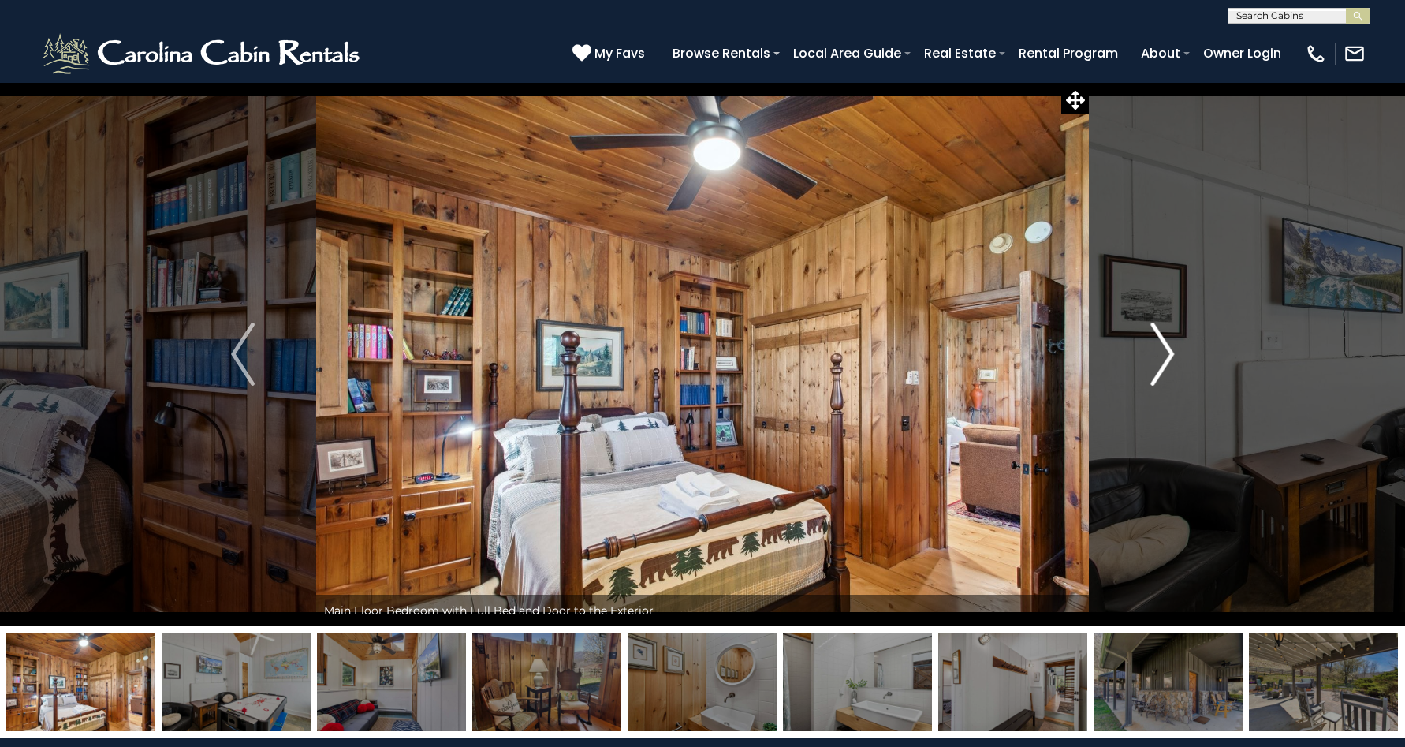
click at [1172, 350] on img "Next" at bounding box center [1163, 354] width 24 height 63
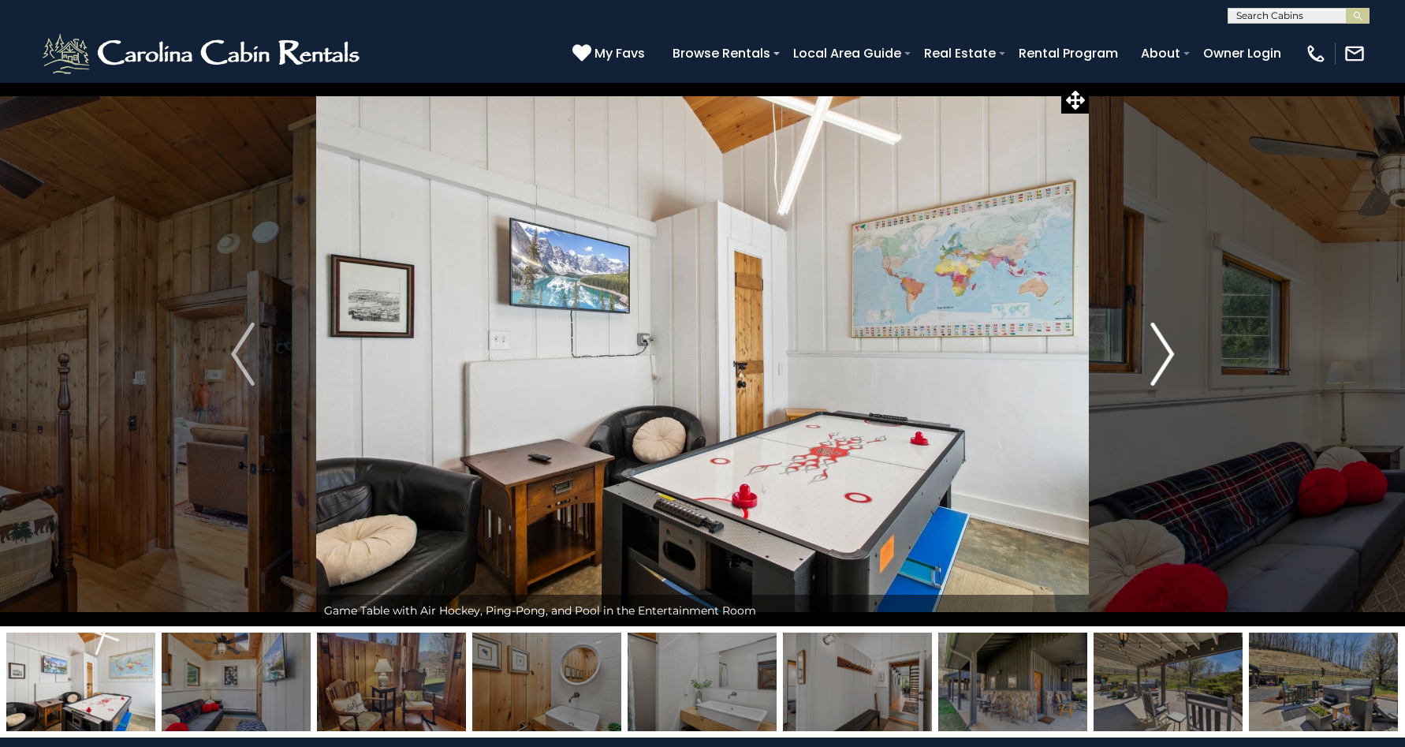
click at [1172, 350] on img "Next" at bounding box center [1163, 354] width 24 height 63
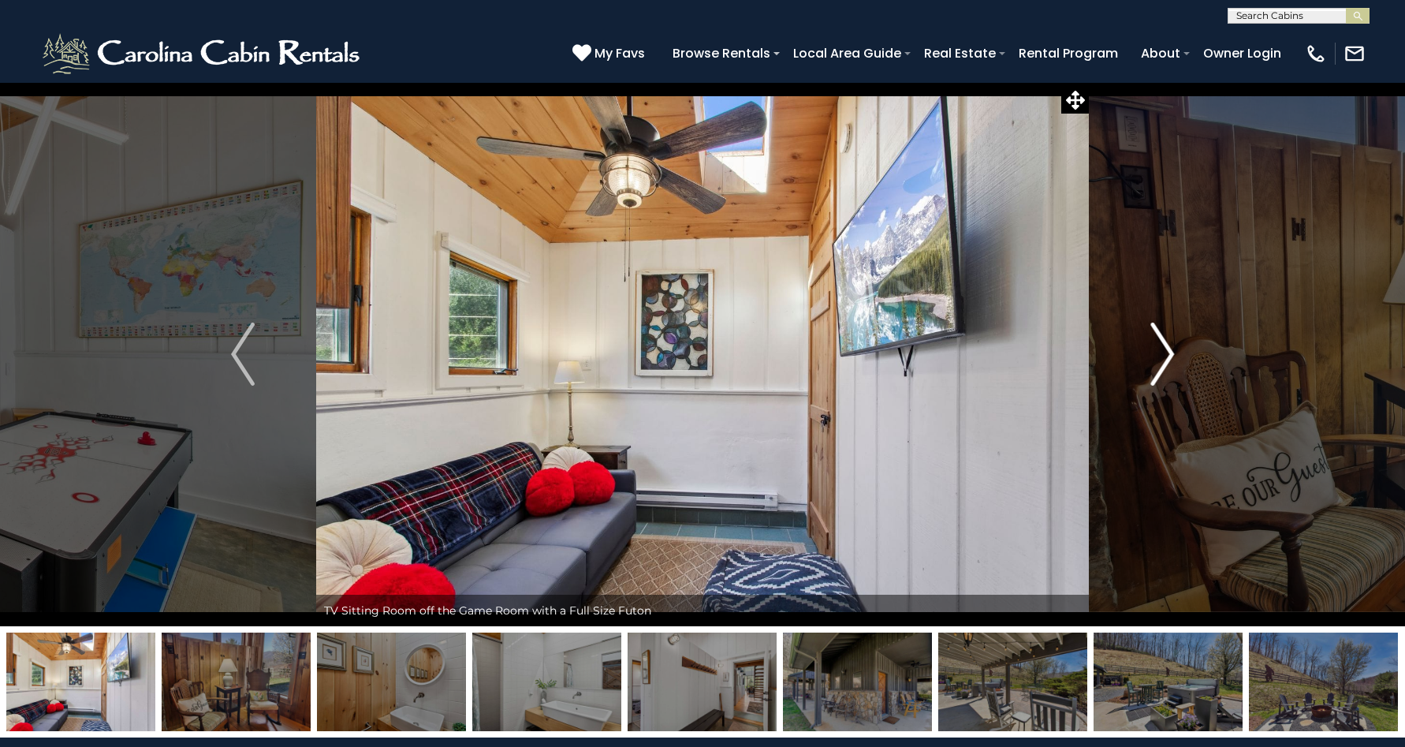
click at [1160, 353] on img "Next" at bounding box center [1163, 354] width 24 height 63
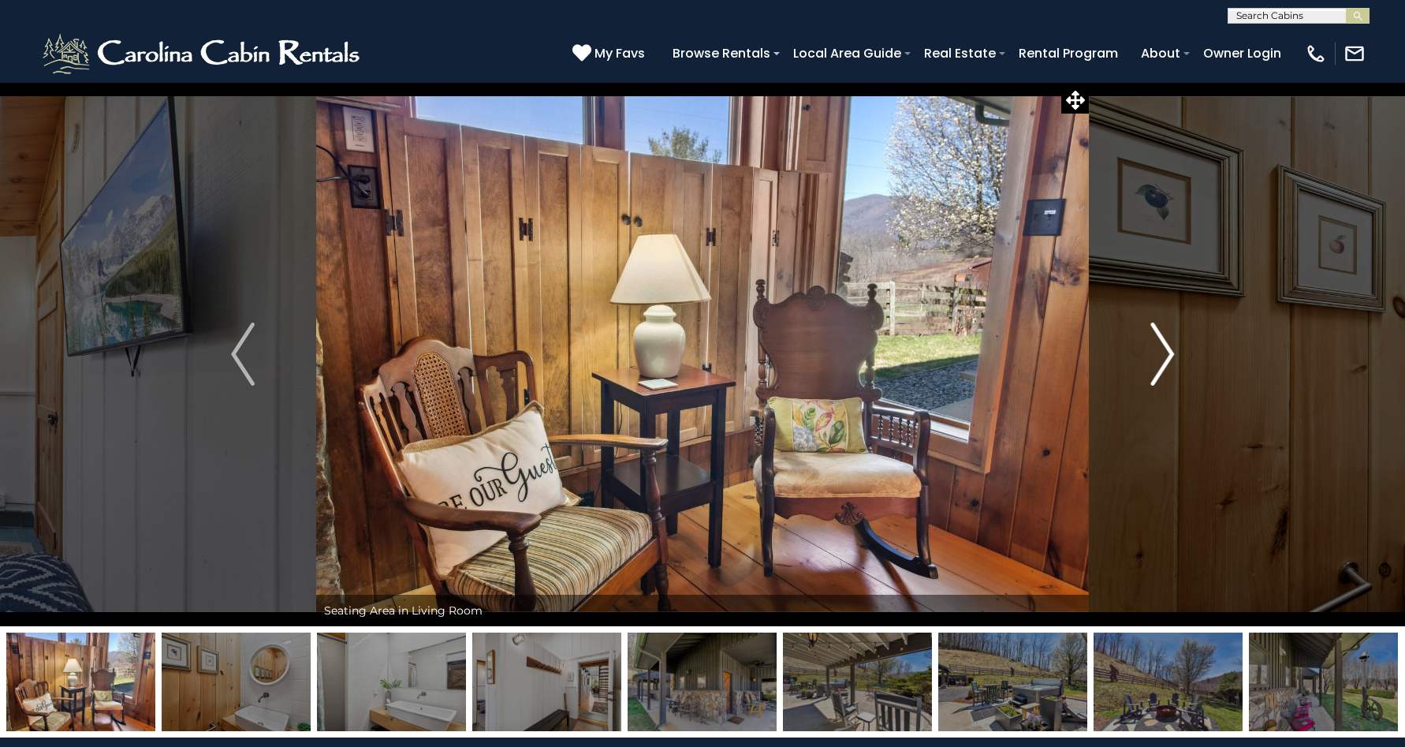
click at [1167, 362] on img "Next" at bounding box center [1163, 354] width 24 height 63
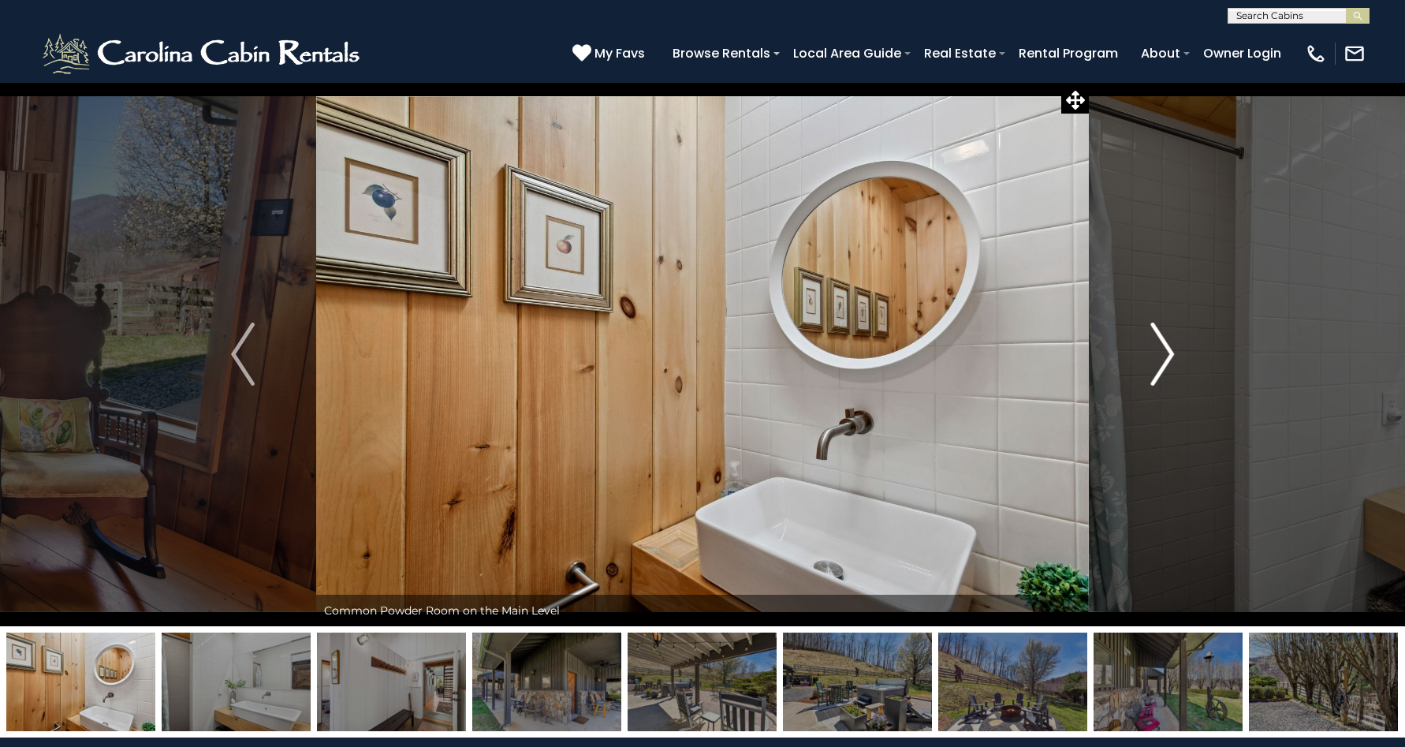
click at [1167, 362] on img "Next" at bounding box center [1163, 354] width 24 height 63
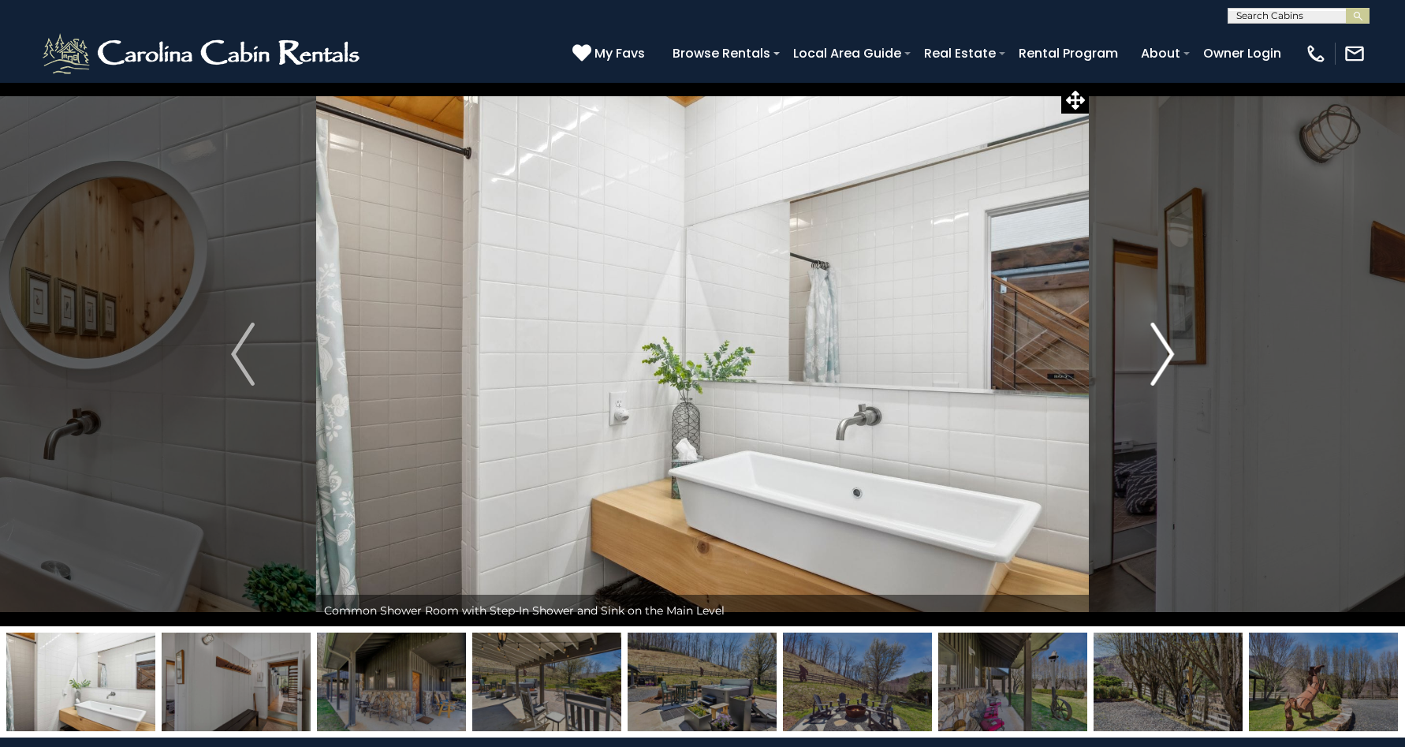
click at [1167, 362] on img "Next" at bounding box center [1163, 354] width 24 height 63
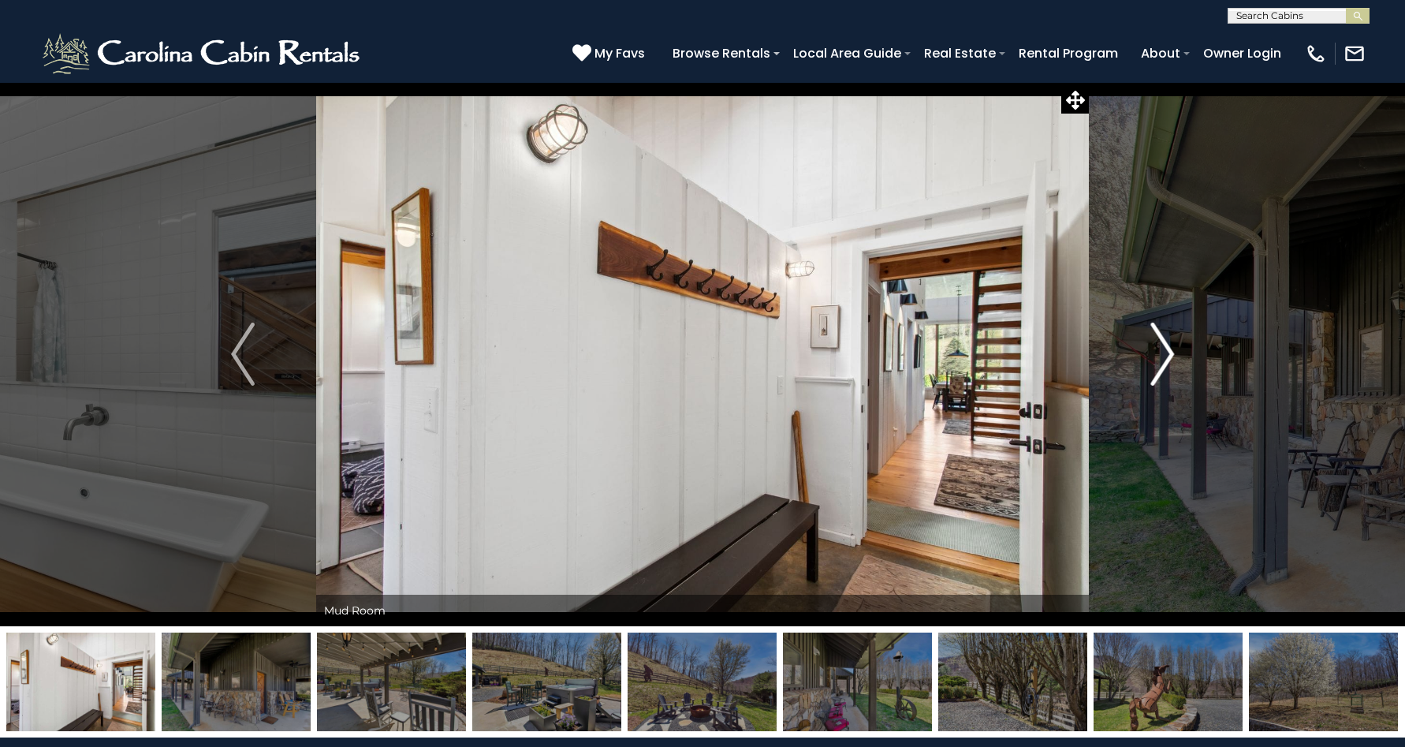
click at [1167, 362] on img "Next" at bounding box center [1163, 354] width 24 height 63
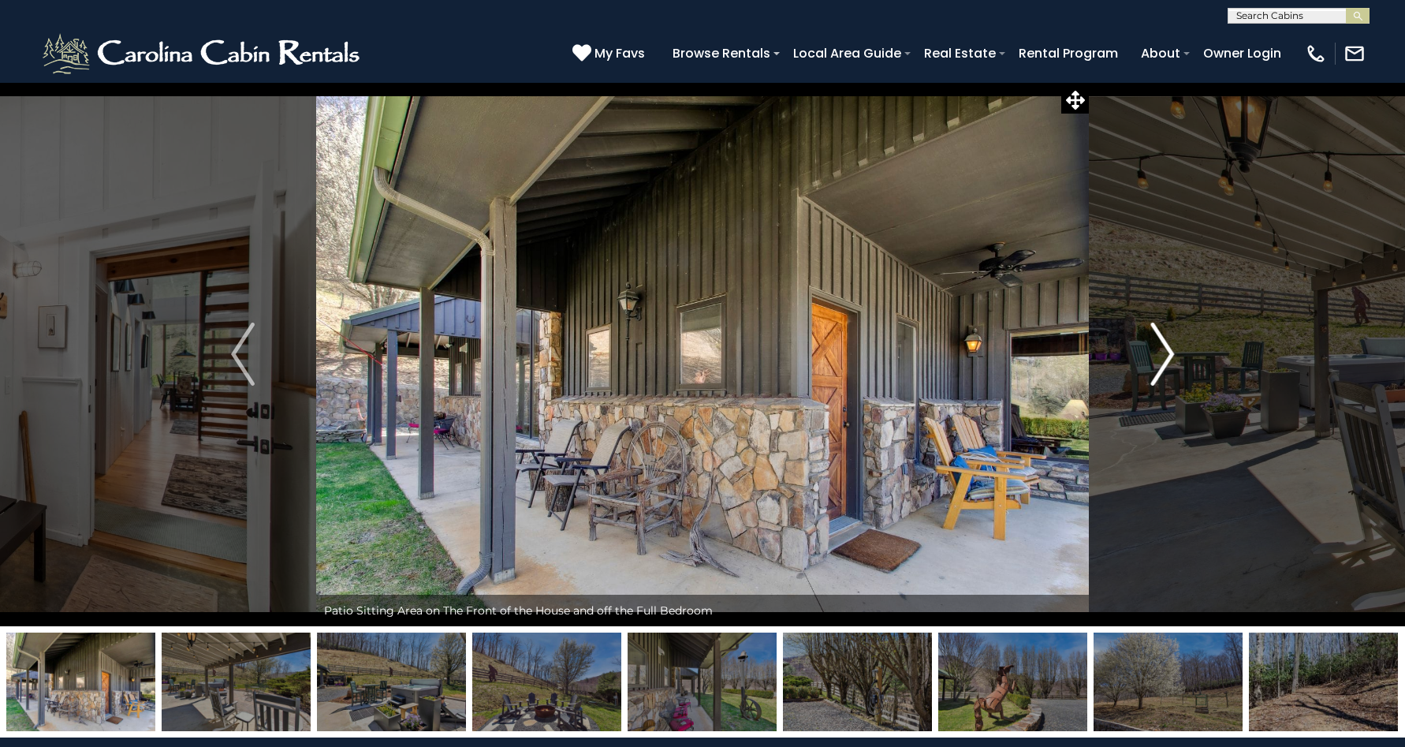
click at [1167, 362] on img "Next" at bounding box center [1163, 354] width 24 height 63
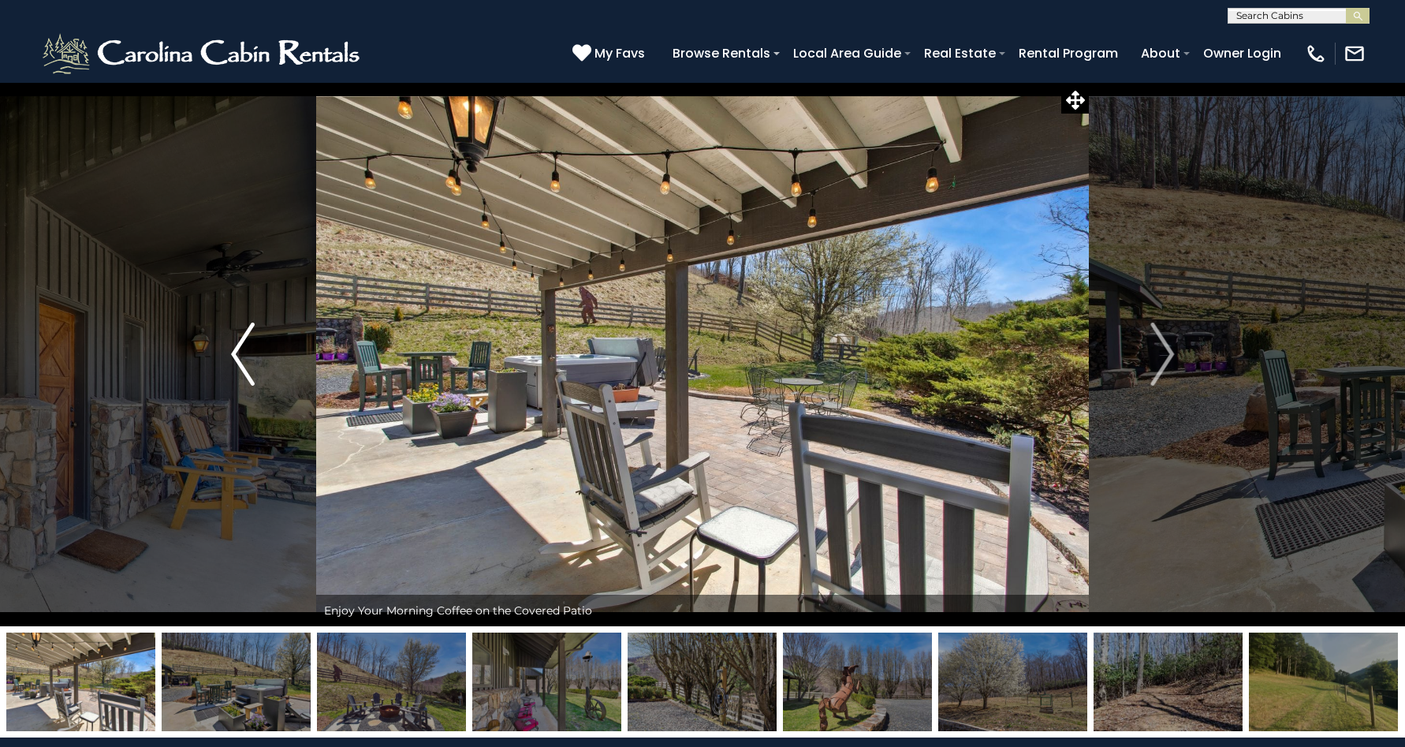
click at [248, 371] on img "Previous" at bounding box center [243, 354] width 24 height 63
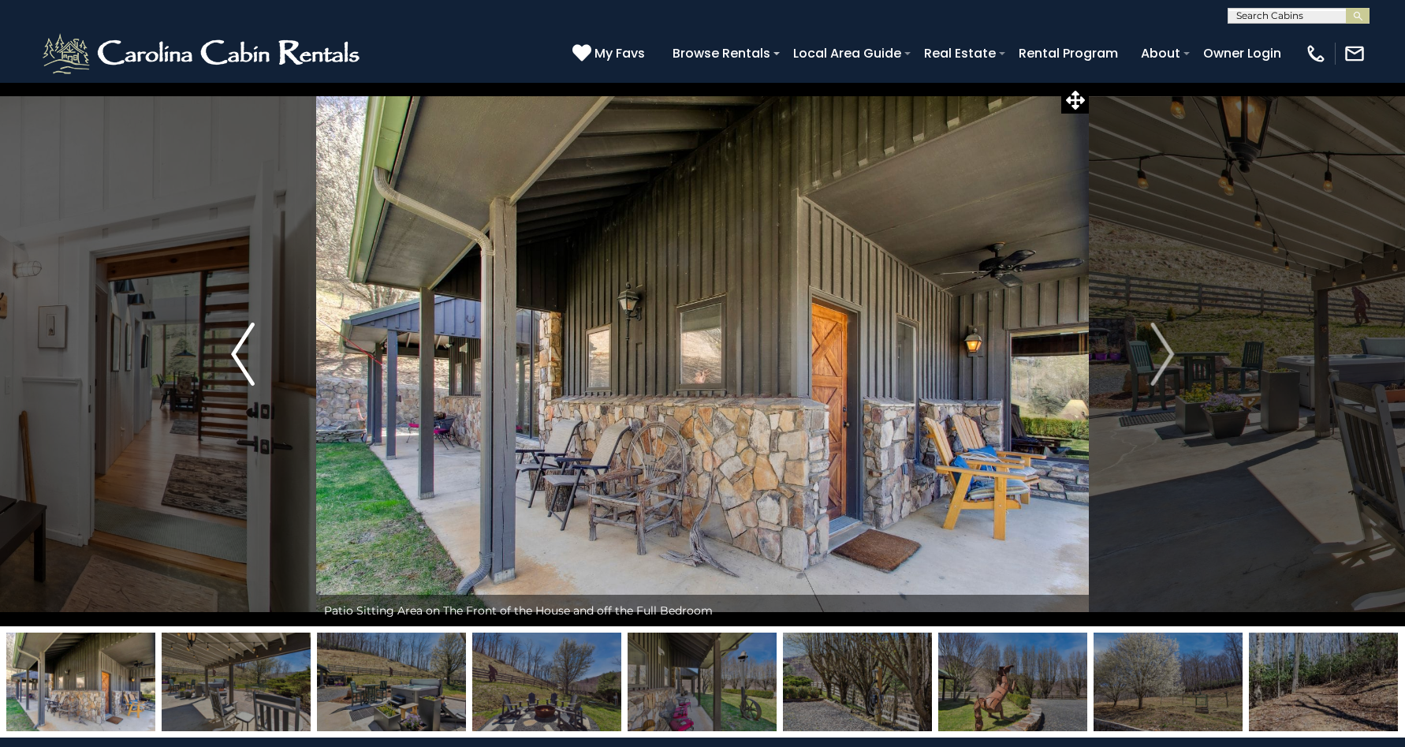
click at [248, 371] on img "Previous" at bounding box center [243, 354] width 24 height 63
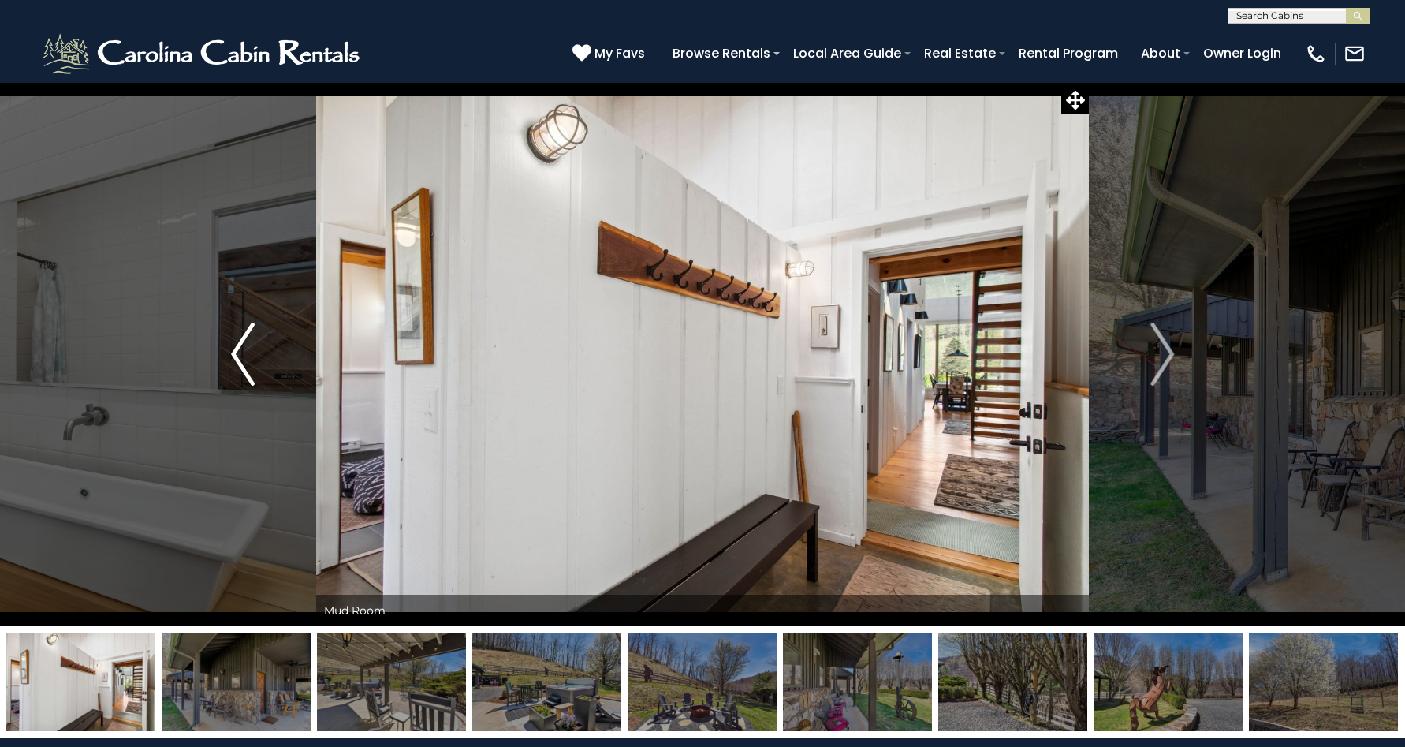
click at [248, 371] on img "Previous" at bounding box center [243, 354] width 24 height 63
